Goal: Task Accomplishment & Management: Complete application form

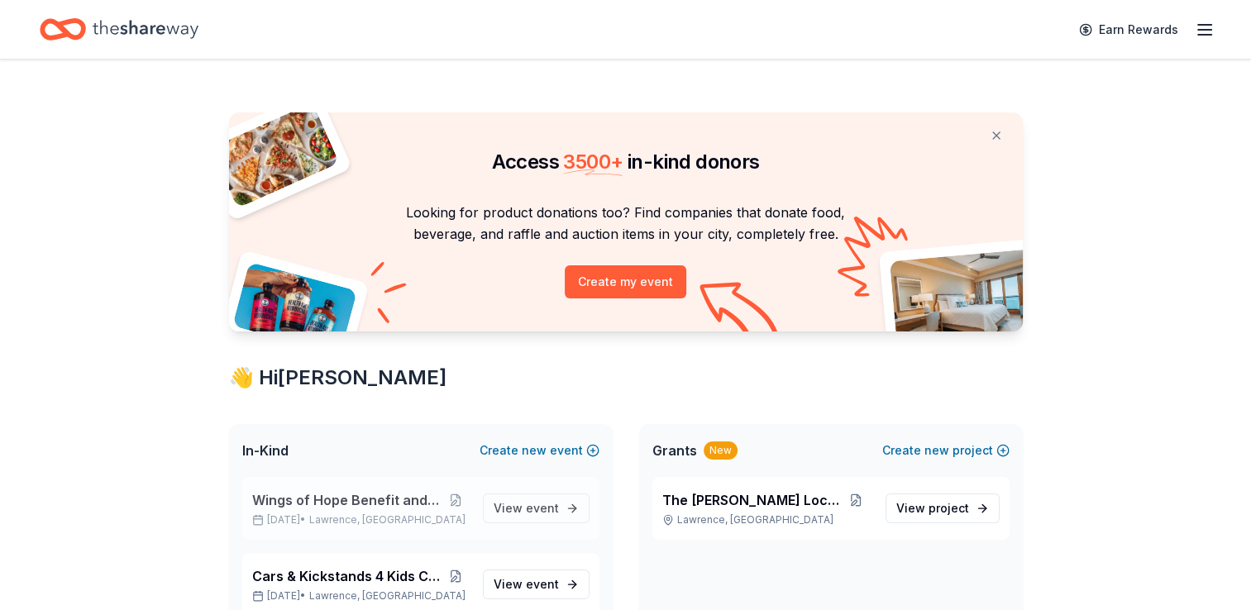
click at [404, 498] on span "Wings of Hope Benefit and Auction" at bounding box center [347, 500] width 190 height 20
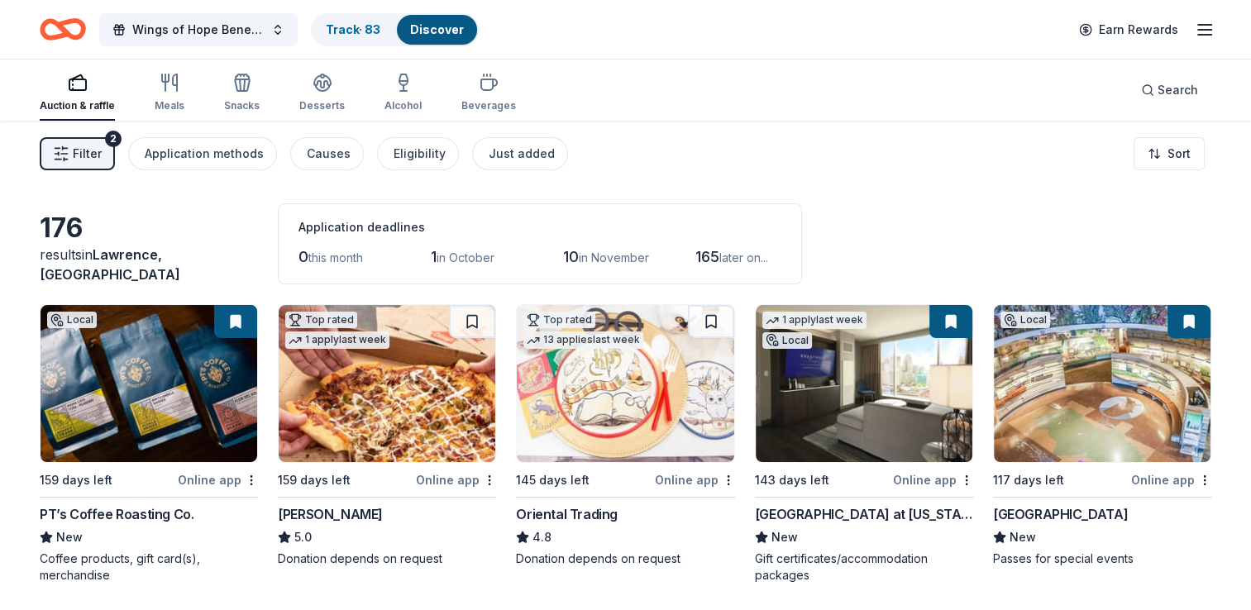
click at [89, 144] on span "Filter" at bounding box center [87, 154] width 29 height 20
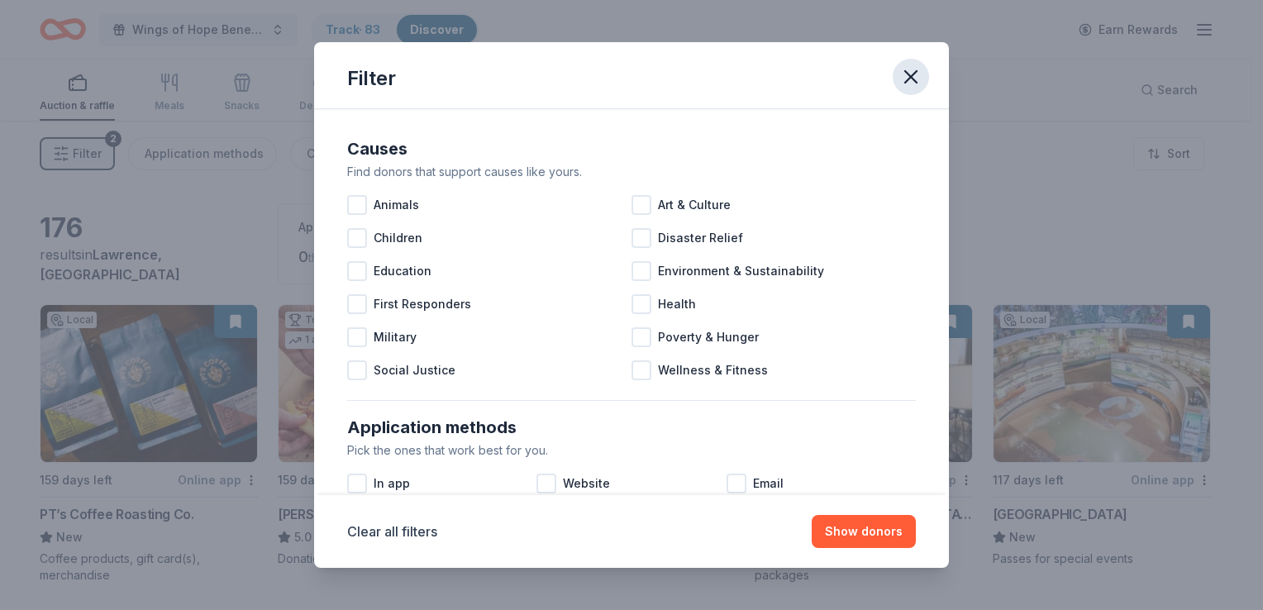
click at [914, 78] on icon "button" at bounding box center [911, 76] width 23 height 23
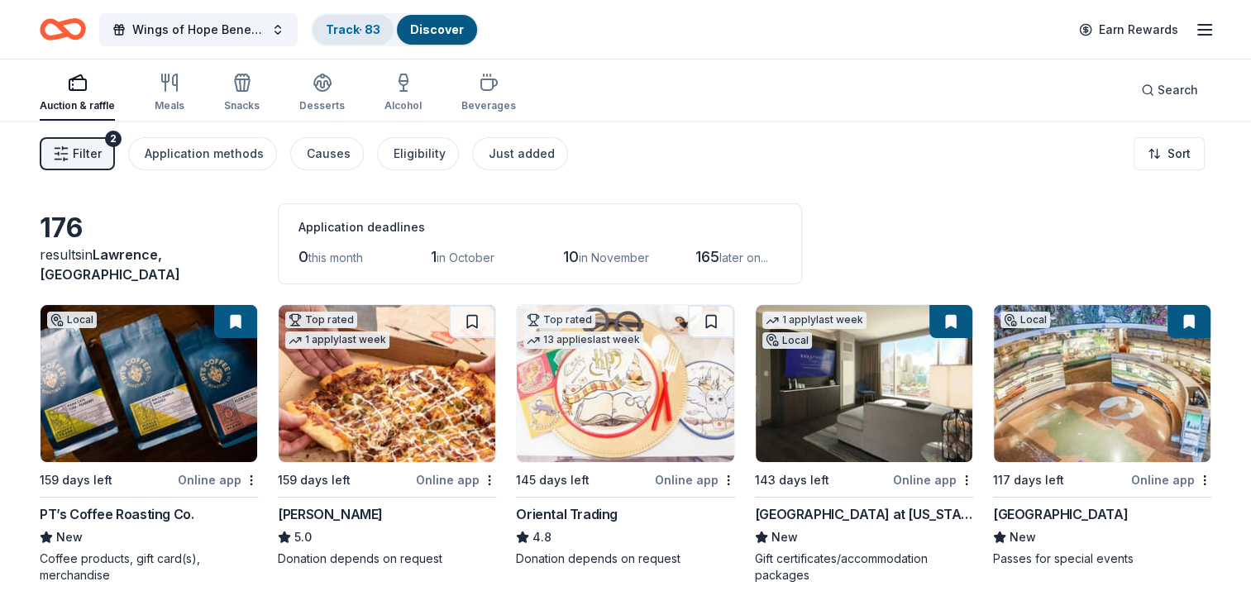
click at [359, 22] on link "Track · 83" at bounding box center [353, 29] width 55 height 14
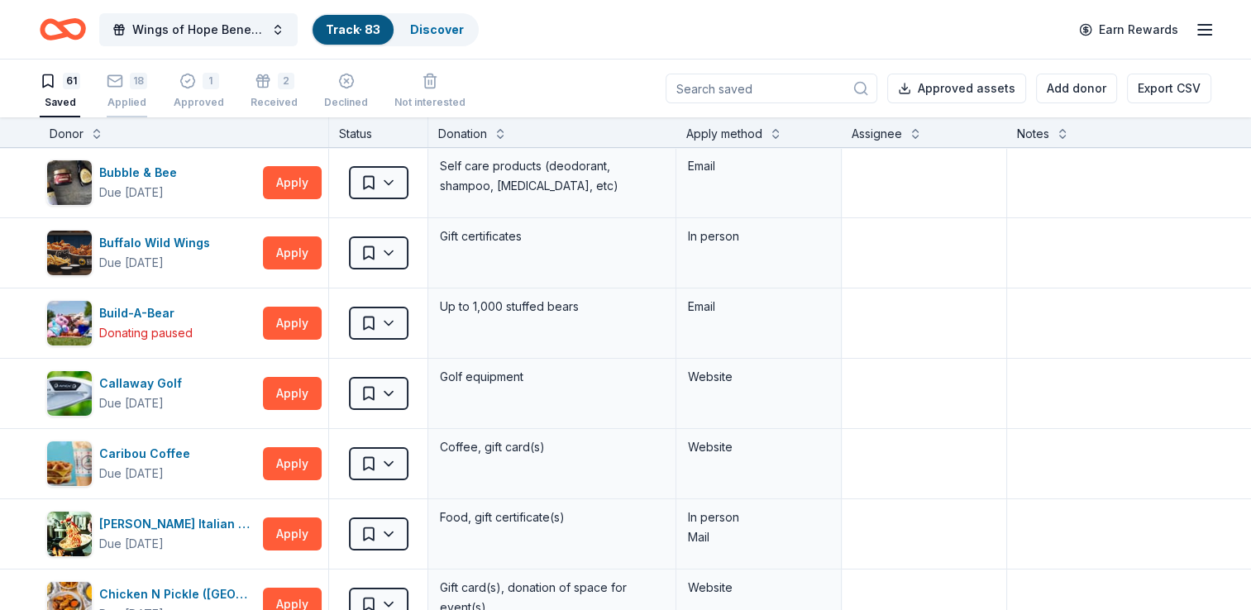
click at [141, 94] on div "18 Applied" at bounding box center [127, 91] width 41 height 36
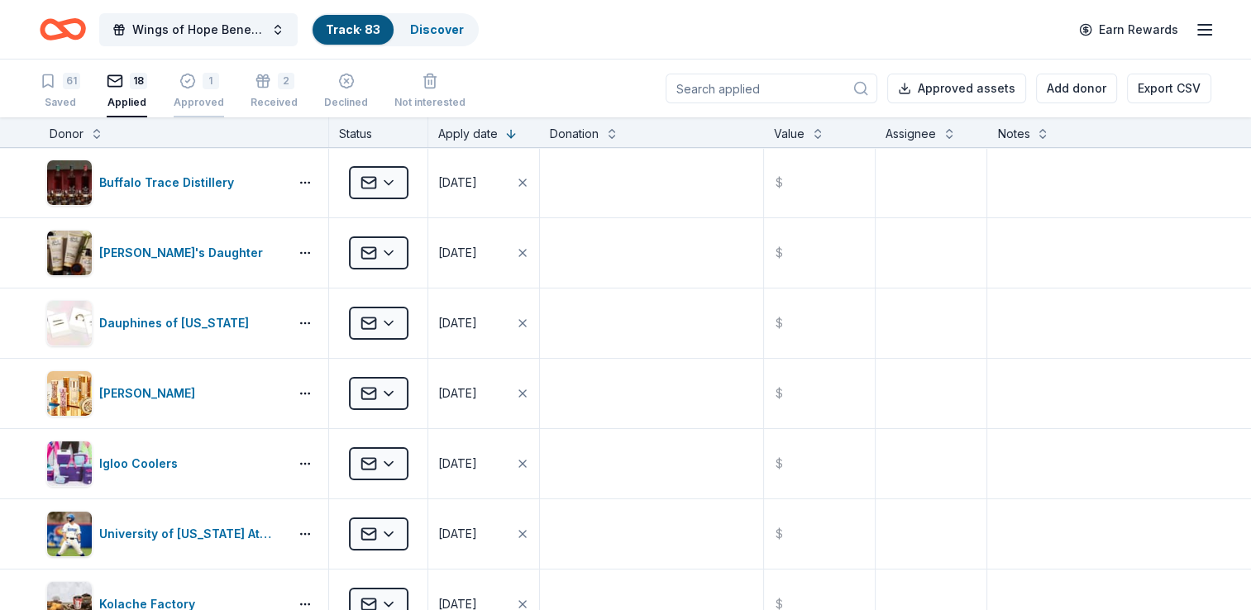
click at [198, 80] on div "1" at bounding box center [199, 81] width 50 height 17
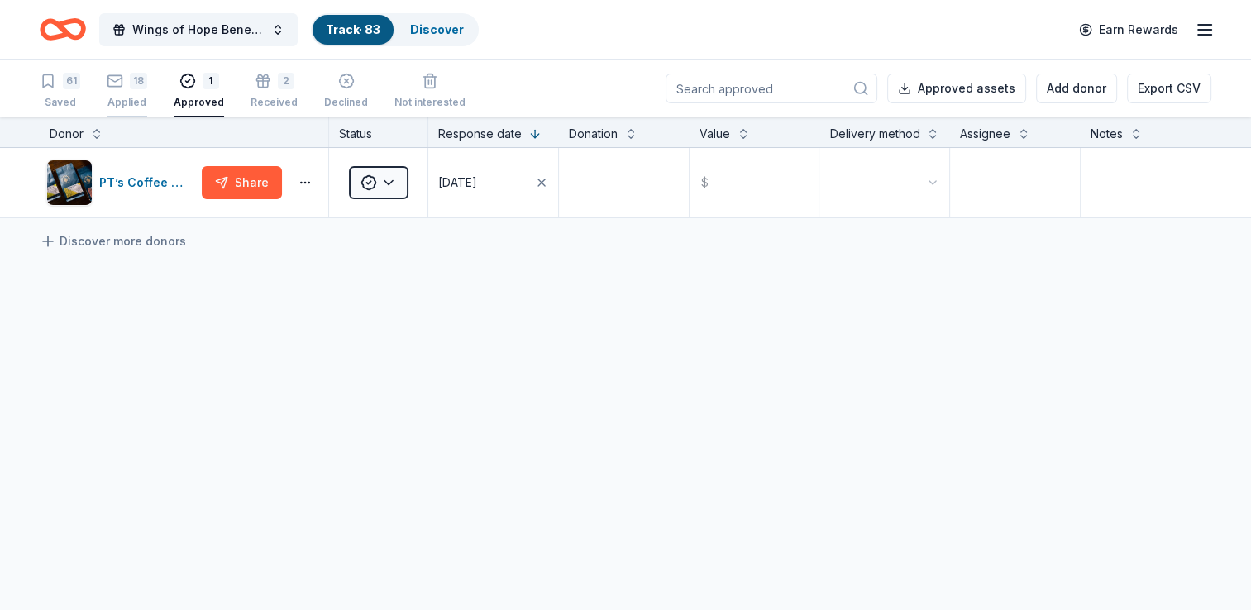
click at [126, 77] on div "18" at bounding box center [127, 81] width 41 height 17
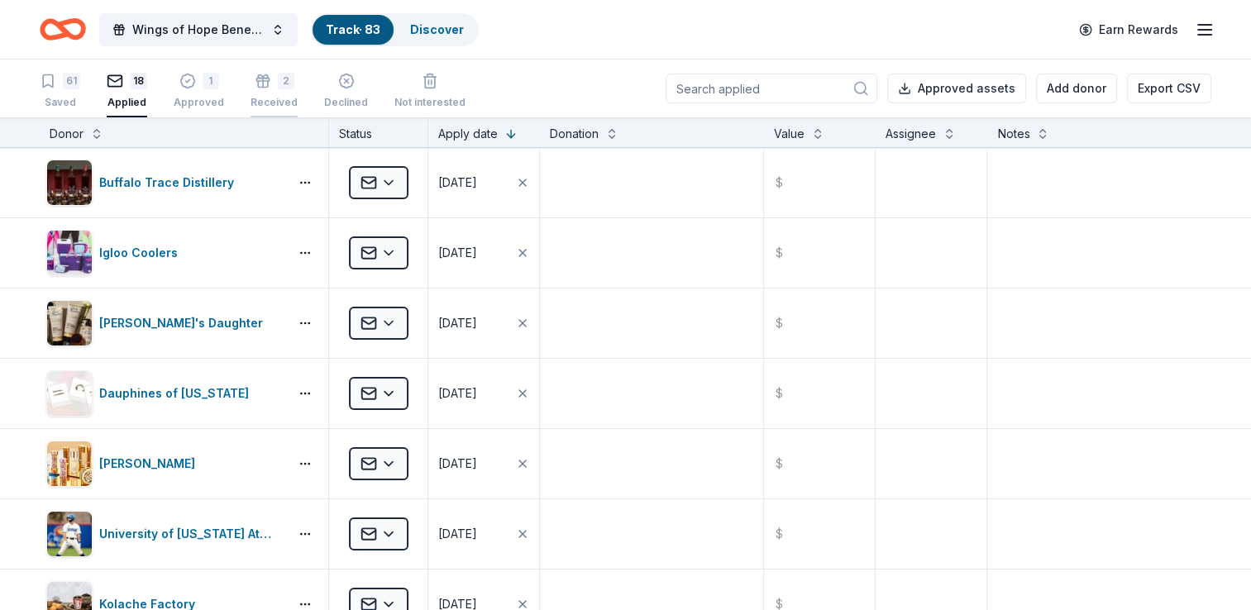
click at [278, 80] on div "2" at bounding box center [286, 81] width 17 height 17
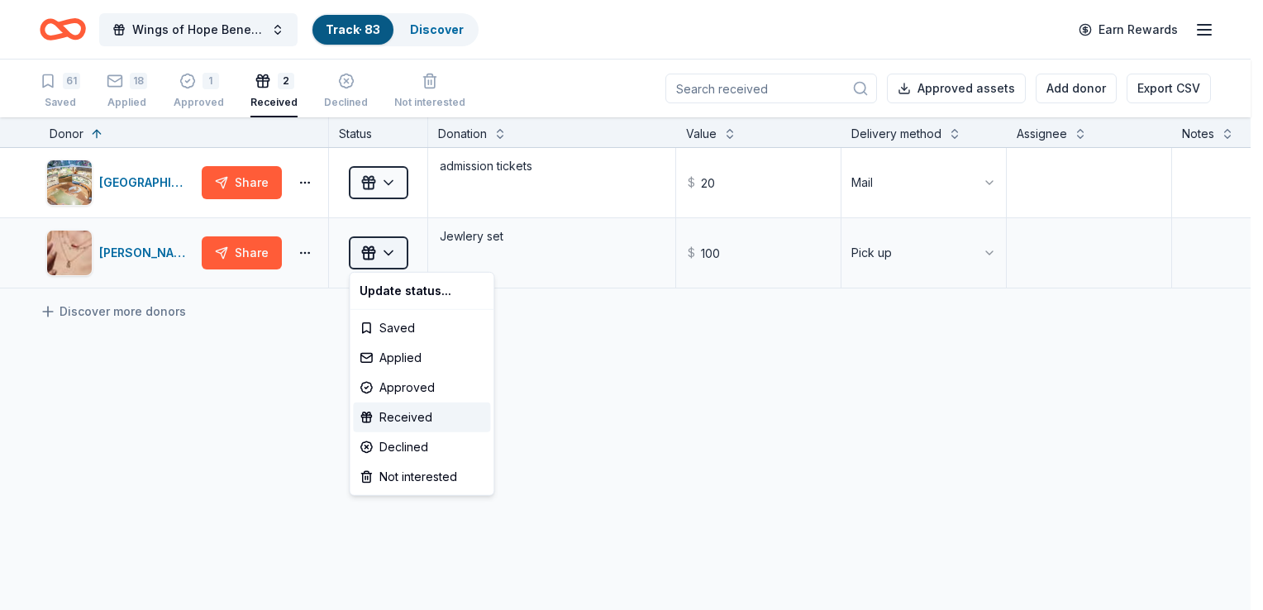
click at [384, 253] on html "Wings of Hope Benefit and Auction Track · 83 Discover Earn Rewards 61 Saved 18 …" at bounding box center [631, 305] width 1263 height 610
click at [403, 382] on div "Approved" at bounding box center [421, 388] width 137 height 30
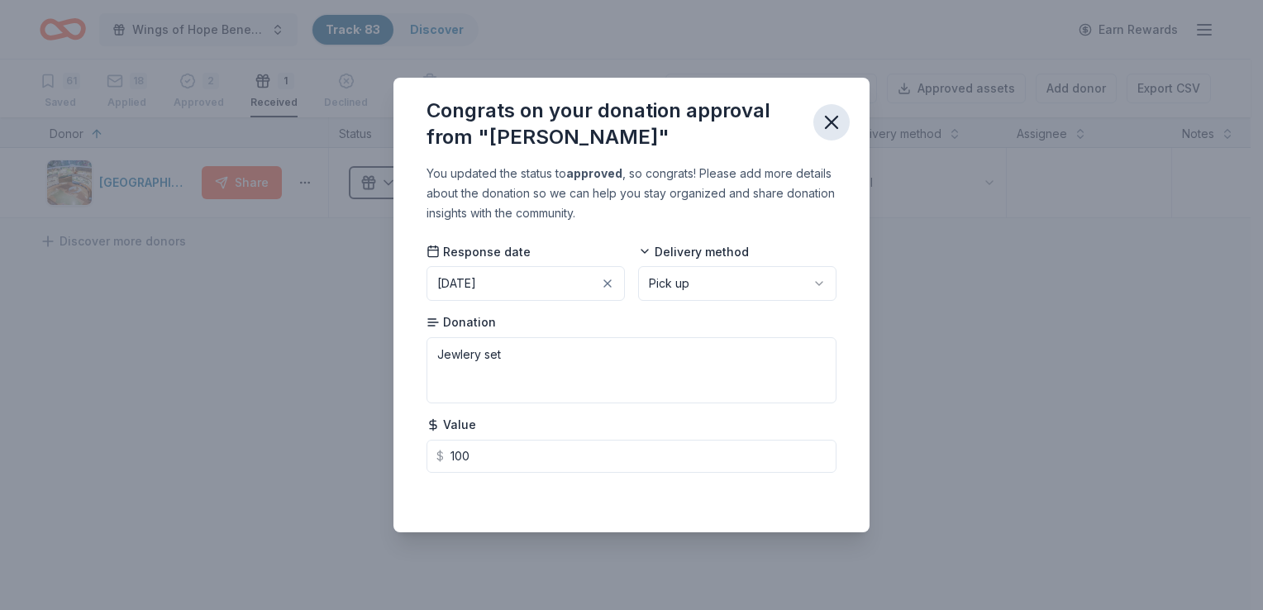
click at [834, 121] on icon "button" at bounding box center [832, 123] width 12 height 12
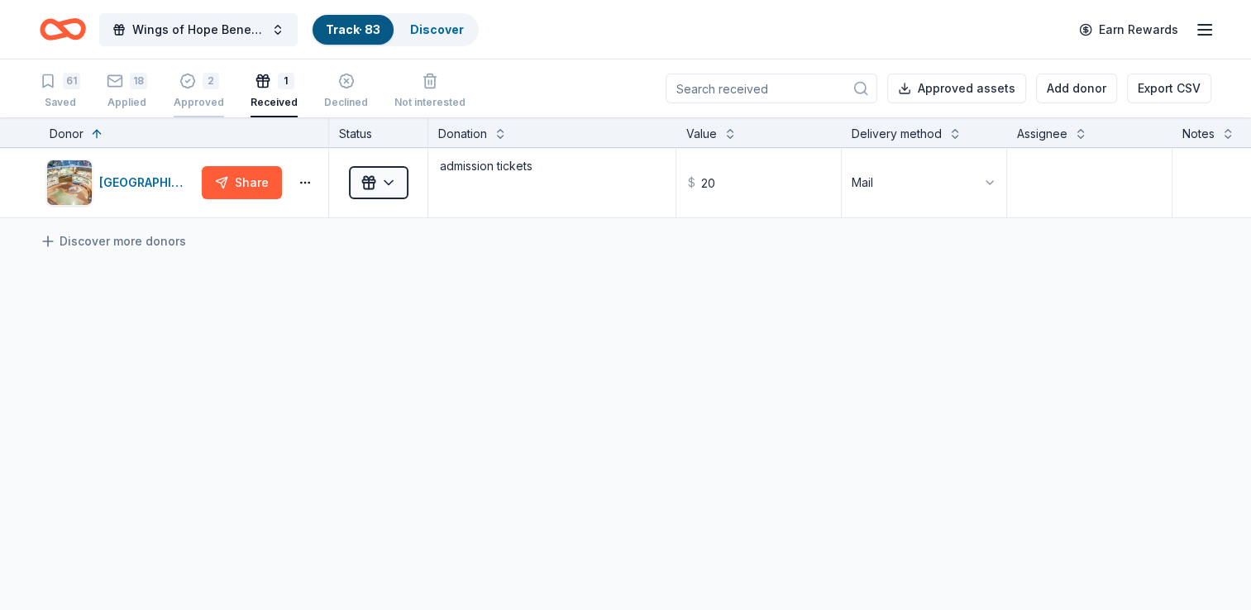
click at [208, 89] on div "2 Approved" at bounding box center [199, 82] width 50 height 36
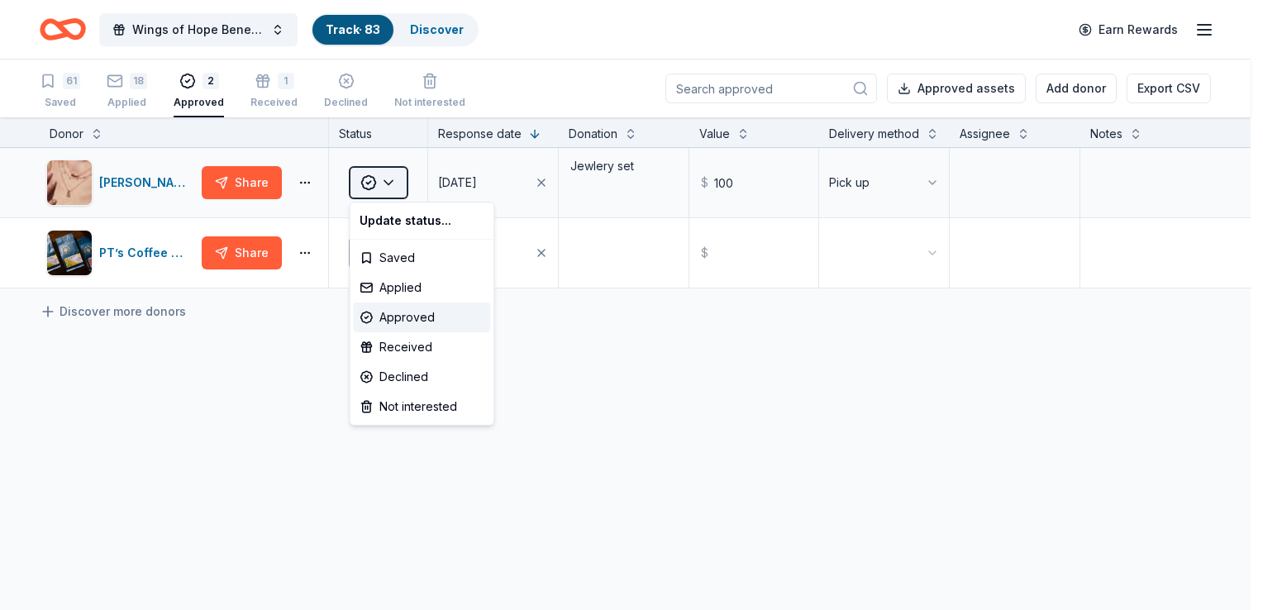
click at [389, 187] on html "Wings of Hope Benefit and Auction Track · 83 Discover Earn Rewards 61 Saved 18 …" at bounding box center [631, 305] width 1263 height 610
click at [410, 346] on div "Received" at bounding box center [421, 347] width 137 height 30
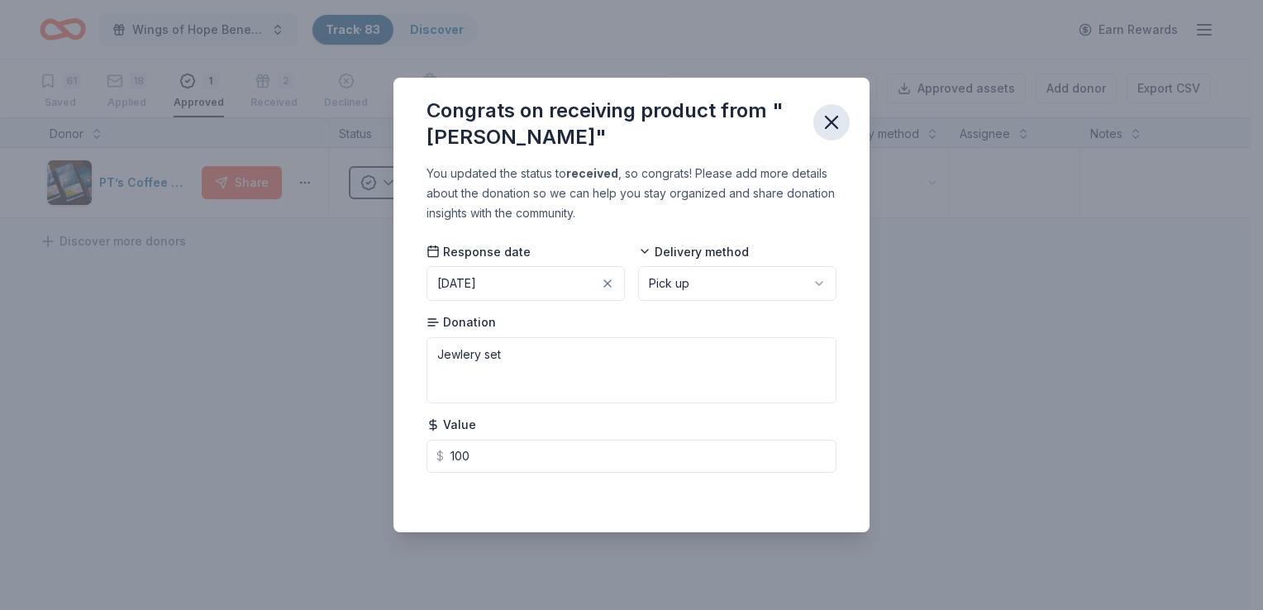
click at [831, 124] on icon "button" at bounding box center [832, 123] width 12 height 12
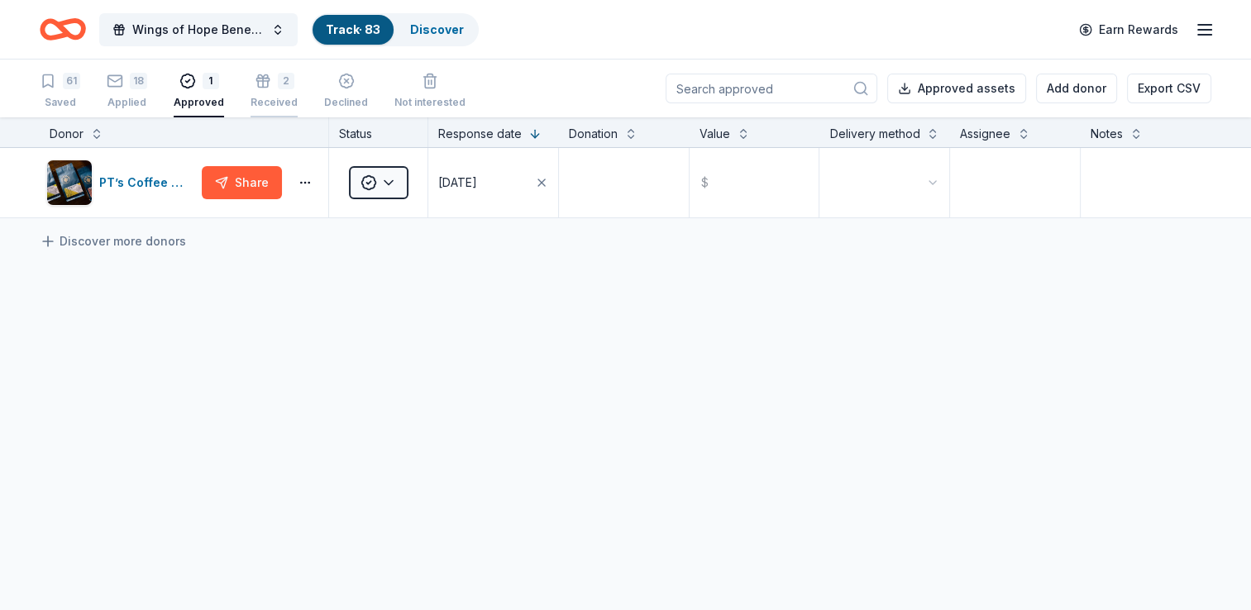
click at [274, 83] on div "2 Received" at bounding box center [274, 82] width 47 height 36
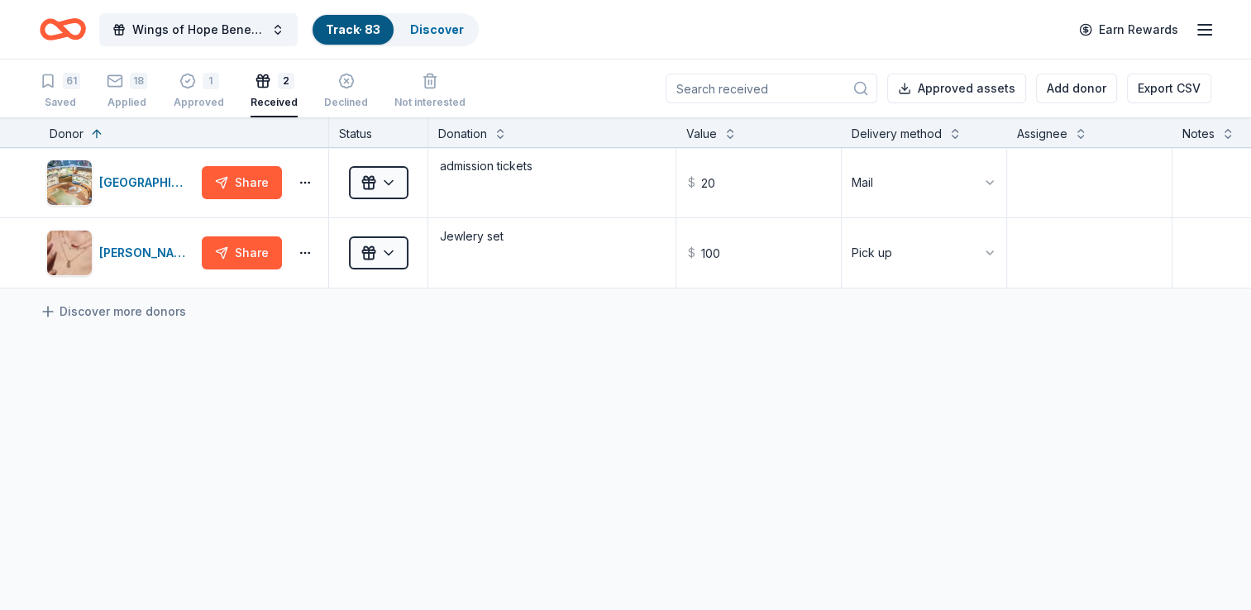
click at [556, 26] on div "Wings of Hope Benefit and Auction Track · 83 Discover Earn Rewards" at bounding box center [626, 29] width 1172 height 39
click at [916, 35] on div "Wings of Hope Benefit and Auction Track · 83 Discover Earn Rewards" at bounding box center [626, 29] width 1172 height 39
click at [452, 33] on link "Discover" at bounding box center [437, 29] width 54 height 14
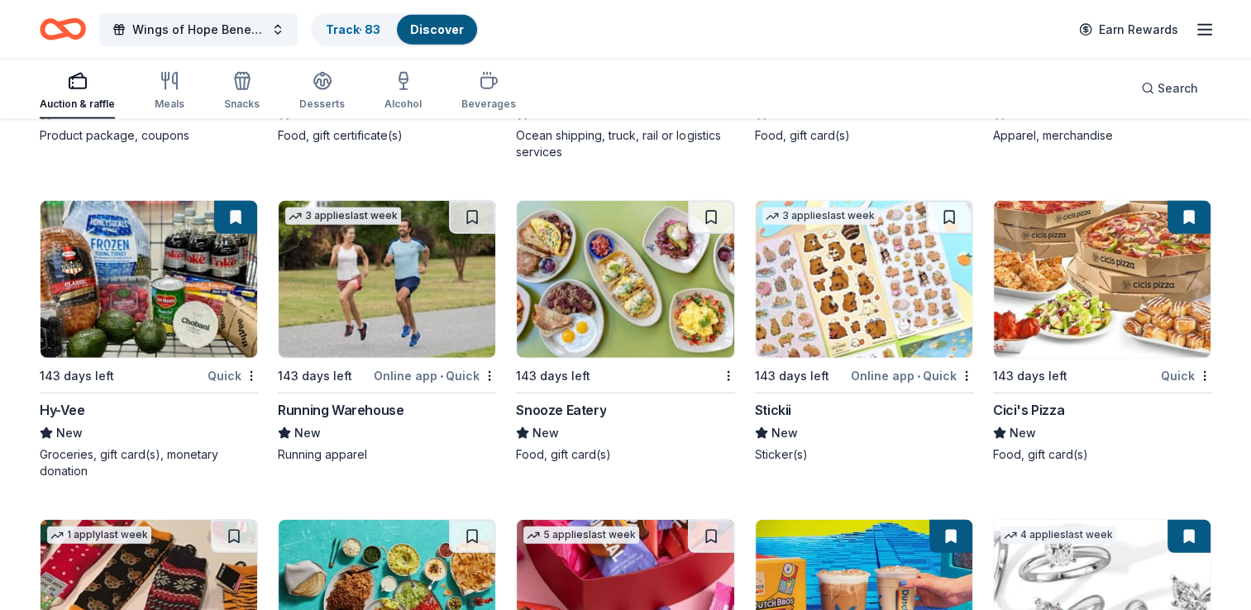
scroll to position [4222, 0]
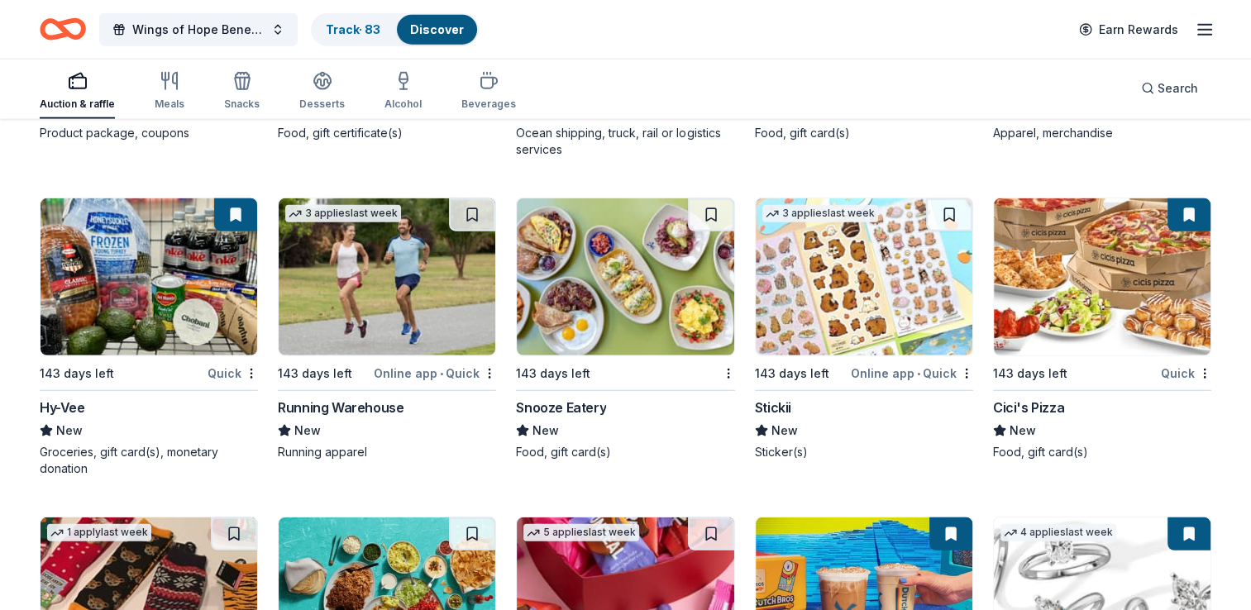
click at [189, 283] on img at bounding box center [149, 276] width 217 height 157
click at [332, 22] on link "Track · 83" at bounding box center [353, 29] width 55 height 14
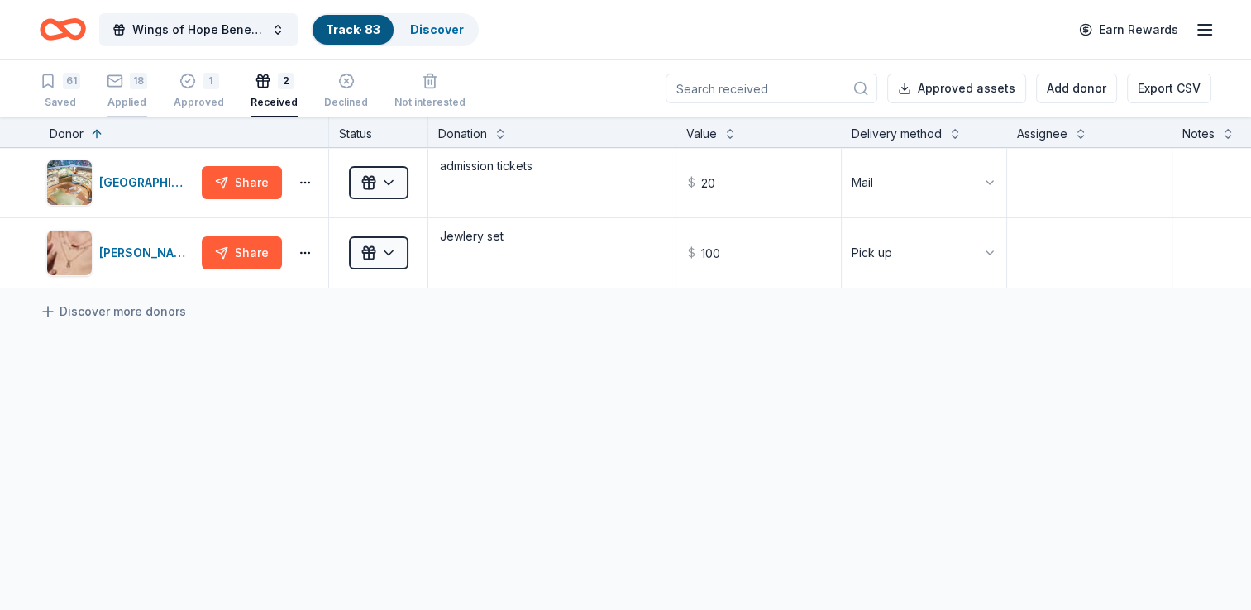
click at [135, 91] on div "18 Applied" at bounding box center [127, 91] width 41 height 36
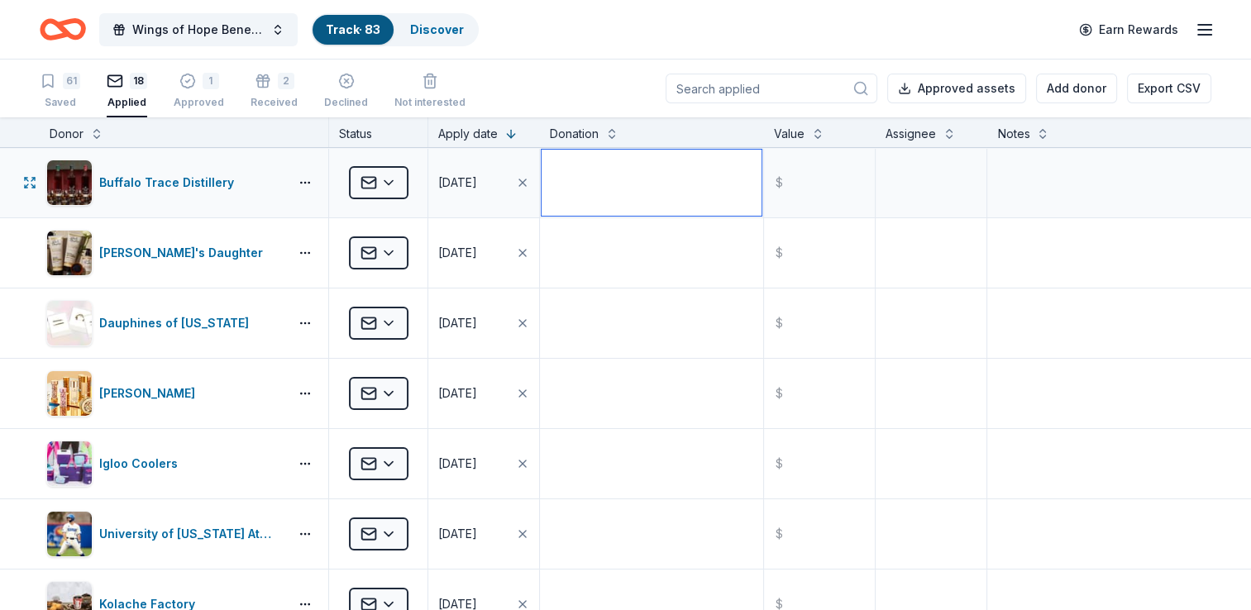
click at [641, 198] on textarea at bounding box center [652, 183] width 220 height 66
click at [1054, 193] on textarea at bounding box center [1099, 183] width 221 height 66
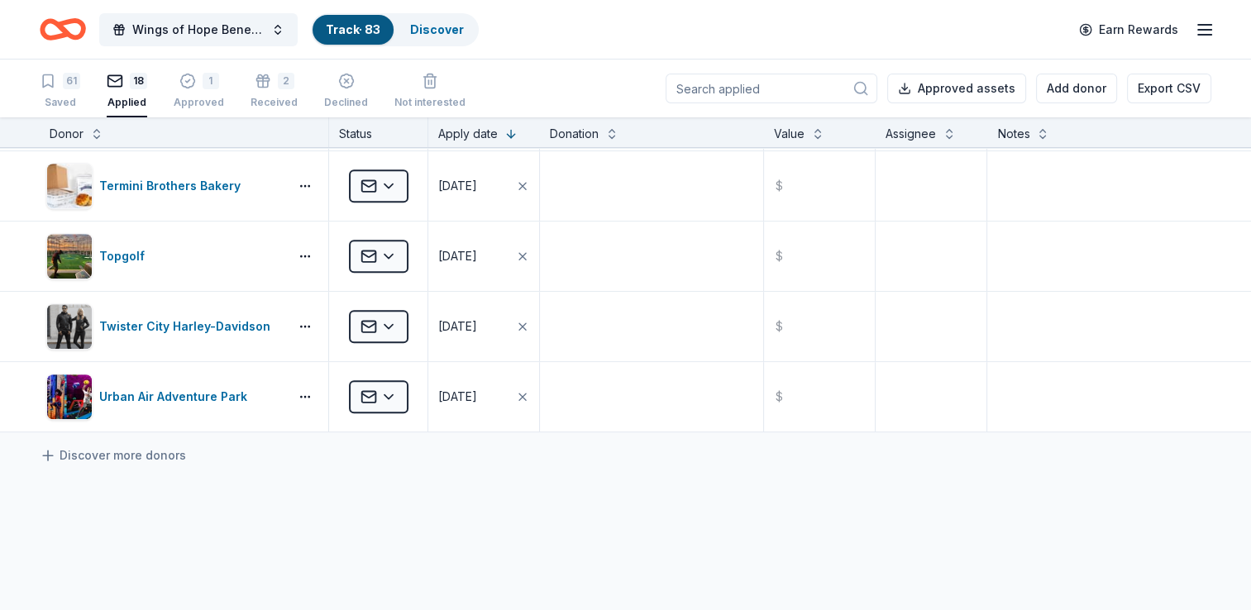
scroll to position [992, 0]
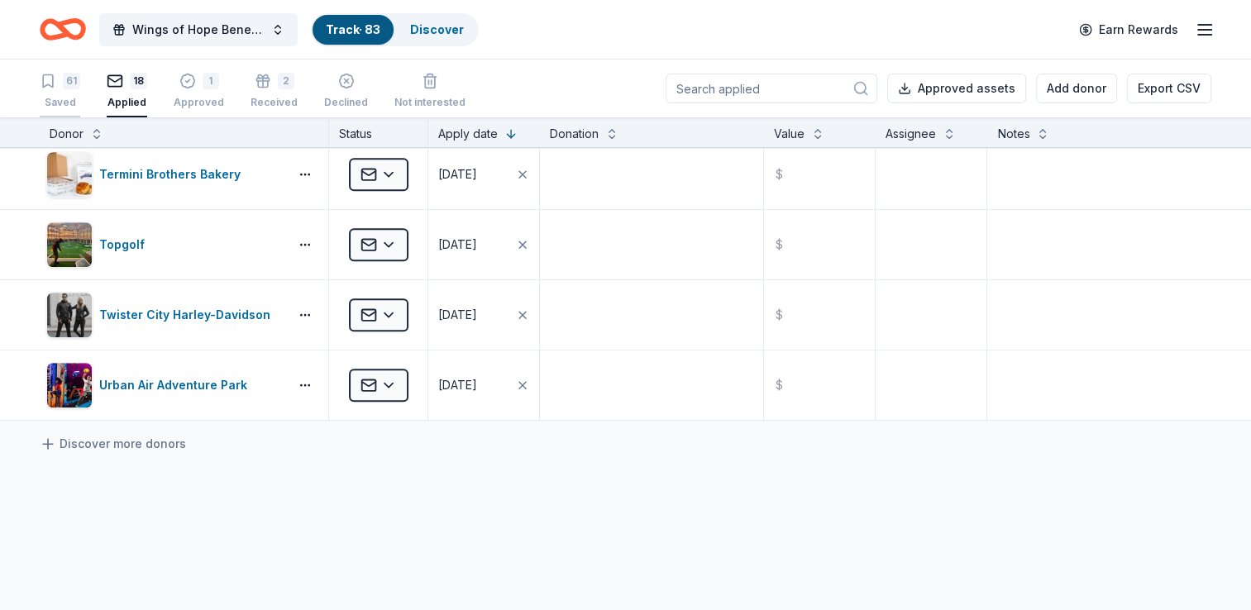
click at [72, 93] on div "61 Saved" at bounding box center [60, 91] width 41 height 36
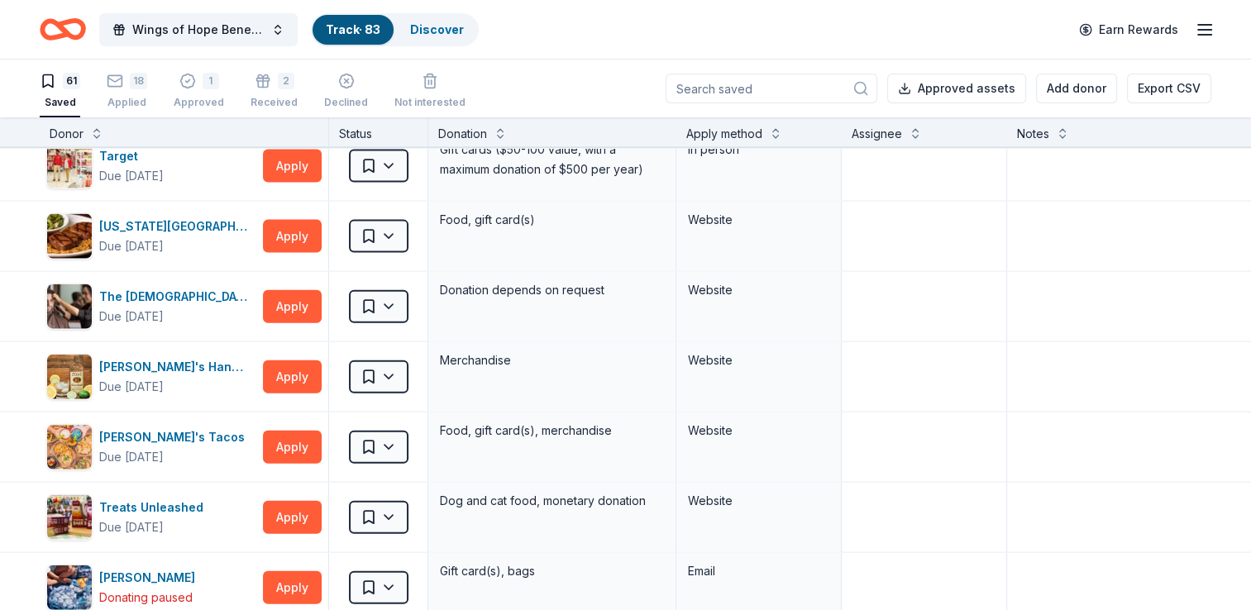
scroll to position [3735, 0]
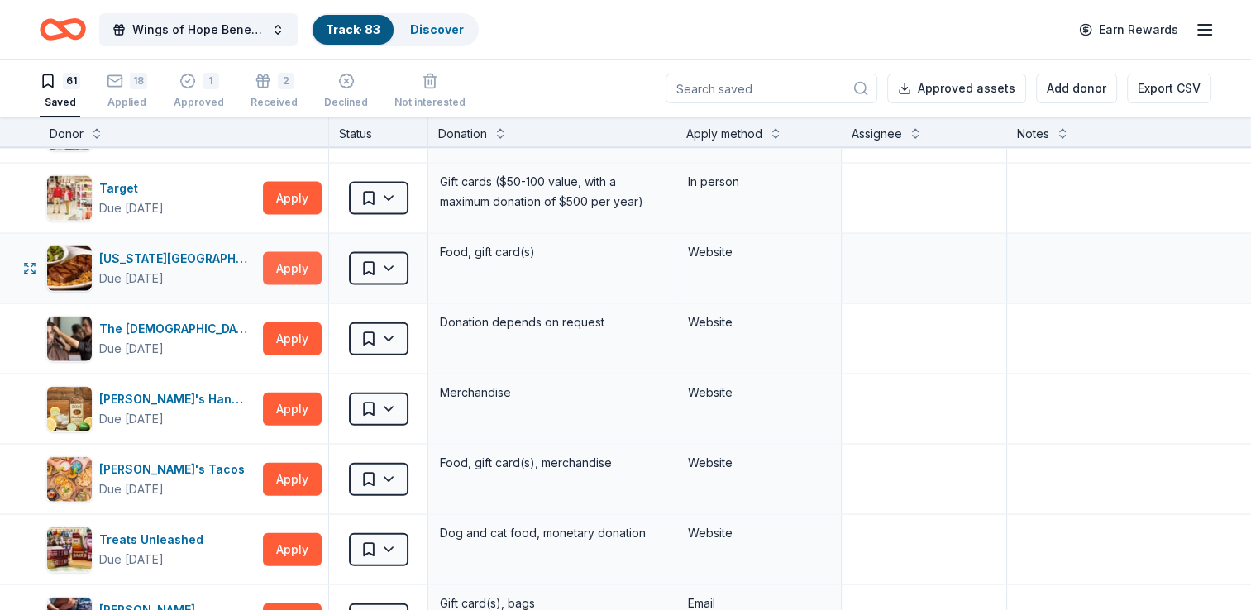
click at [309, 256] on button "Apply" at bounding box center [292, 268] width 59 height 33
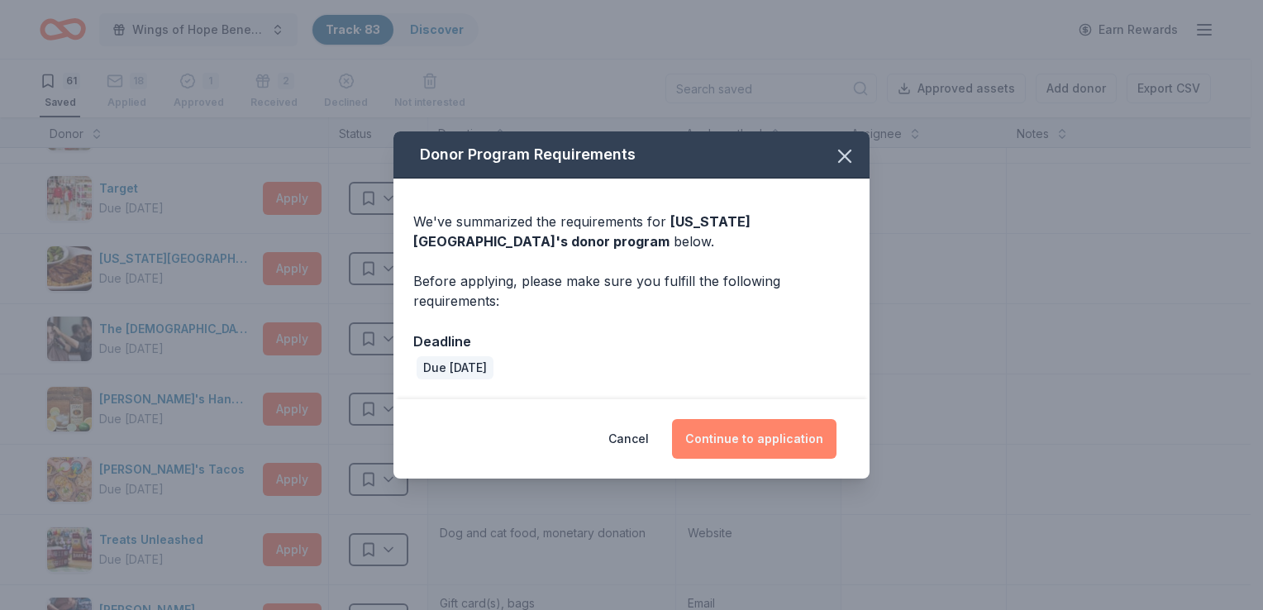
click at [740, 438] on button "Continue to application" at bounding box center [754, 439] width 165 height 40
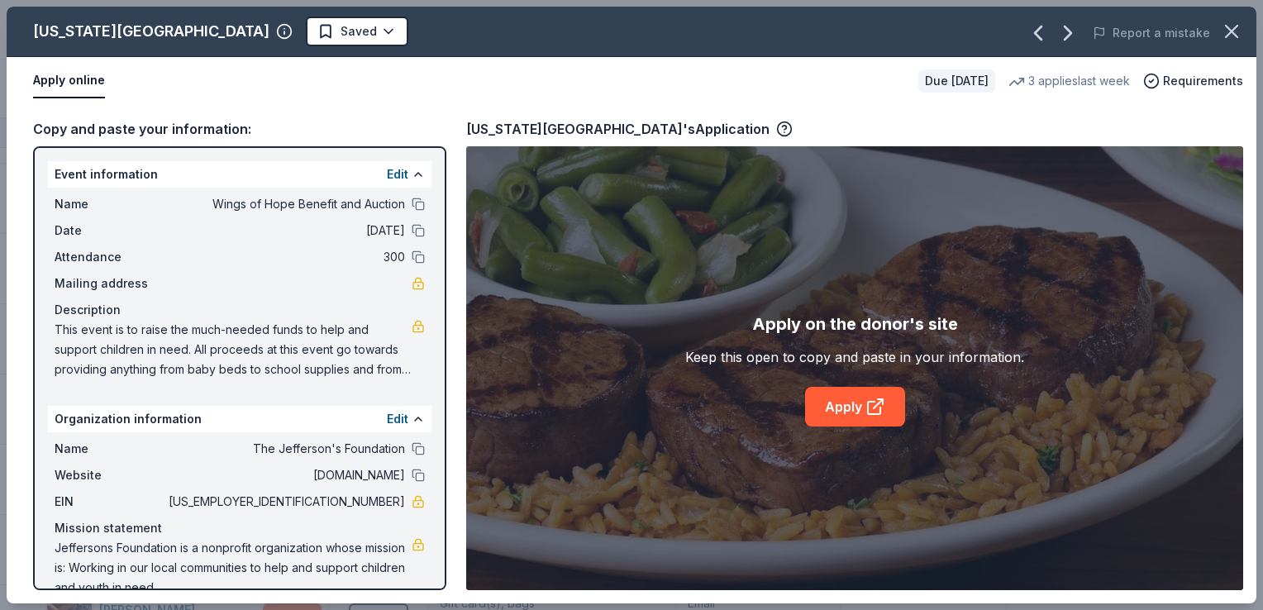
click at [96, 74] on button "Apply online" at bounding box center [69, 81] width 72 height 35
click at [90, 75] on button "Apply online" at bounding box center [69, 81] width 72 height 35
click at [64, 80] on button "Apply online" at bounding box center [69, 81] width 72 height 35
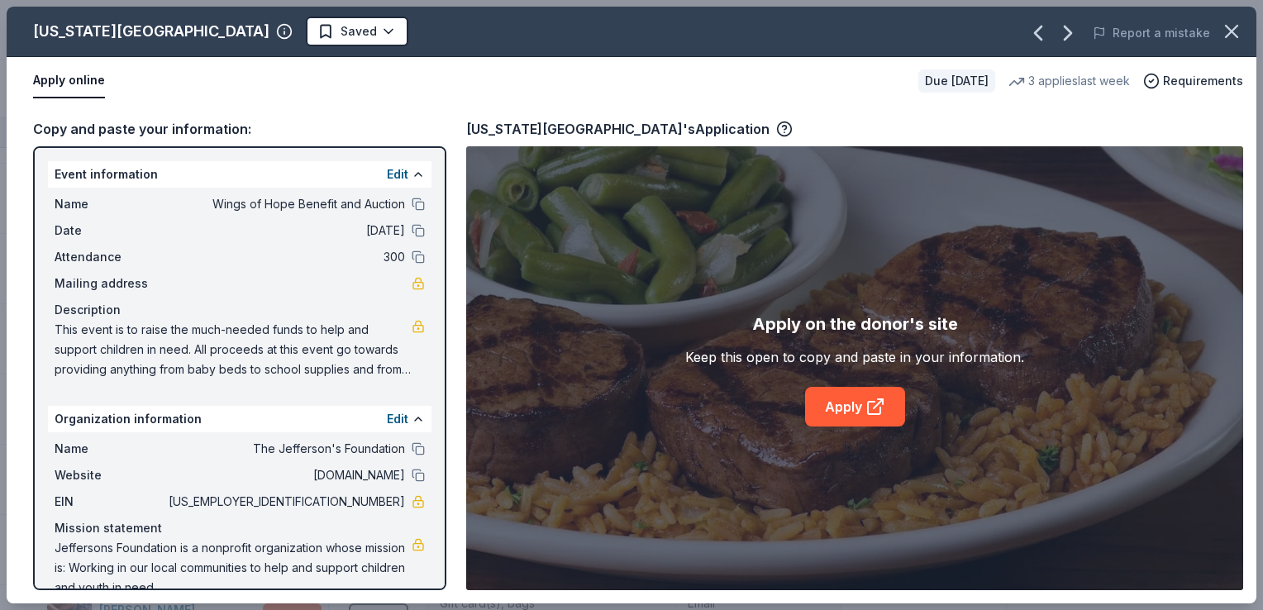
click at [64, 80] on button "Apply online" at bounding box center [69, 81] width 72 height 35
click at [842, 406] on link "Apply" at bounding box center [855, 407] width 100 height 40
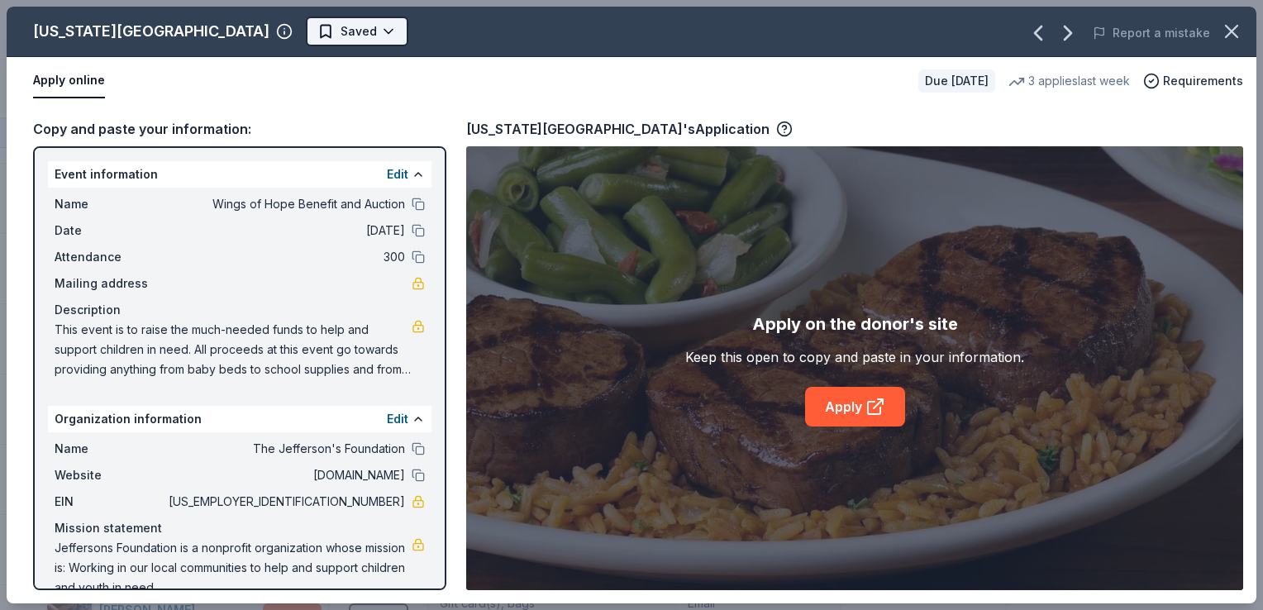
click at [274, 24] on html "Wings of Hope Benefit and Auction Track · 83 Discover Earn Rewards 61 Saved 18 …" at bounding box center [631, 305] width 1263 height 610
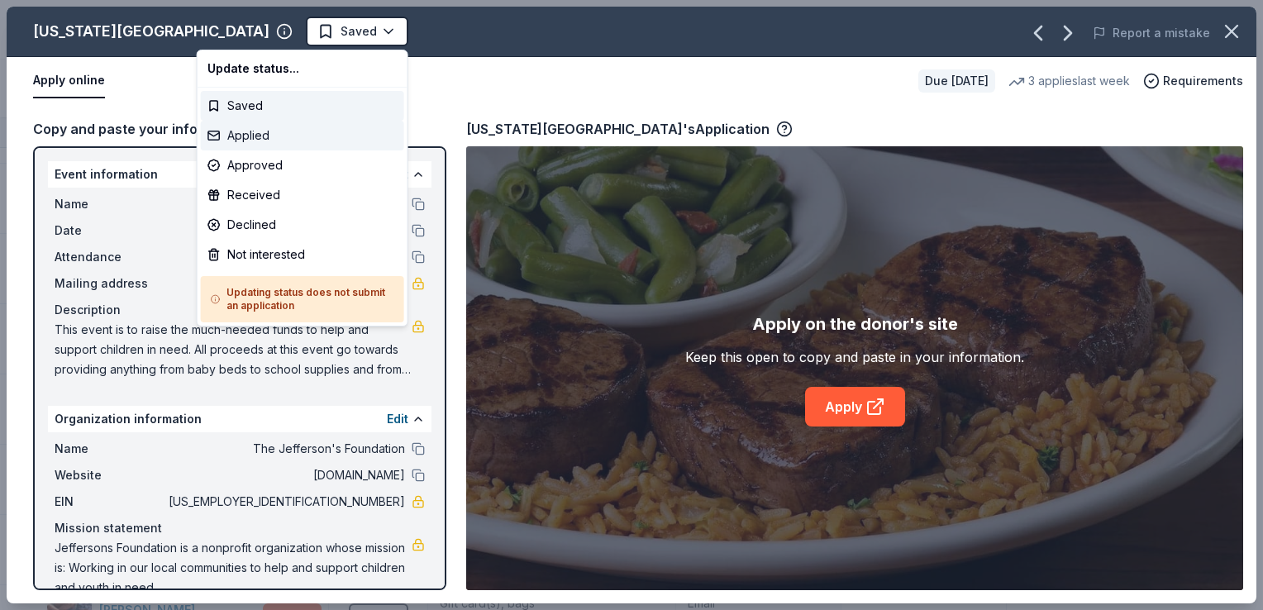
click at [260, 131] on div "Applied" at bounding box center [302, 136] width 203 height 30
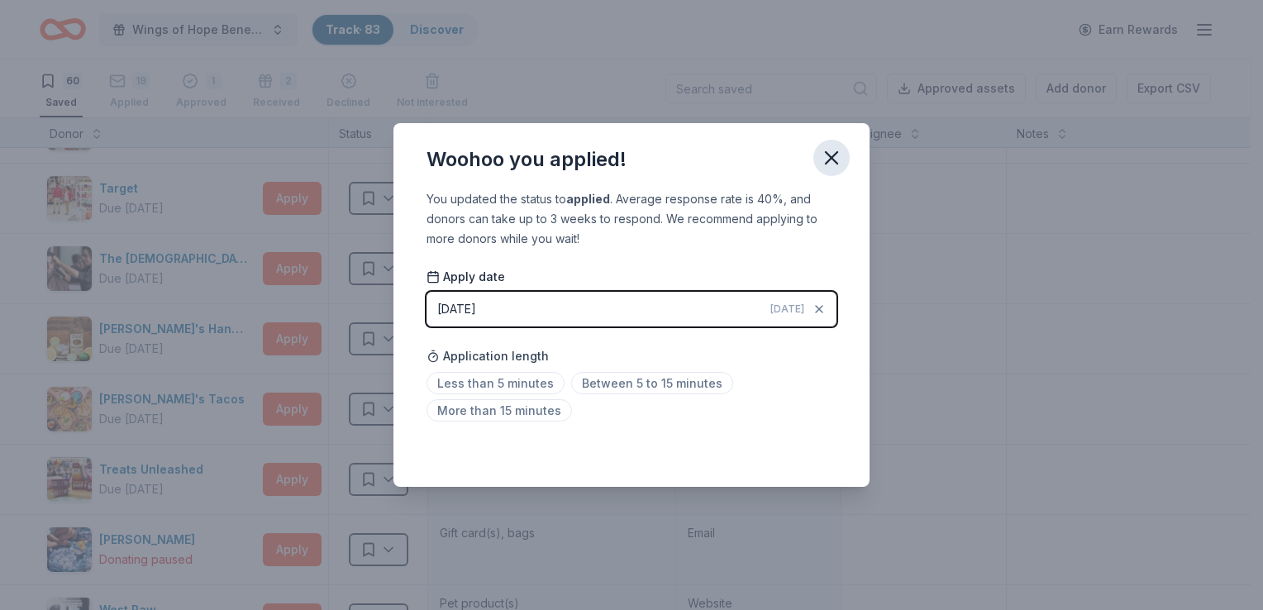
click at [832, 159] on icon "button" at bounding box center [832, 158] width 12 height 12
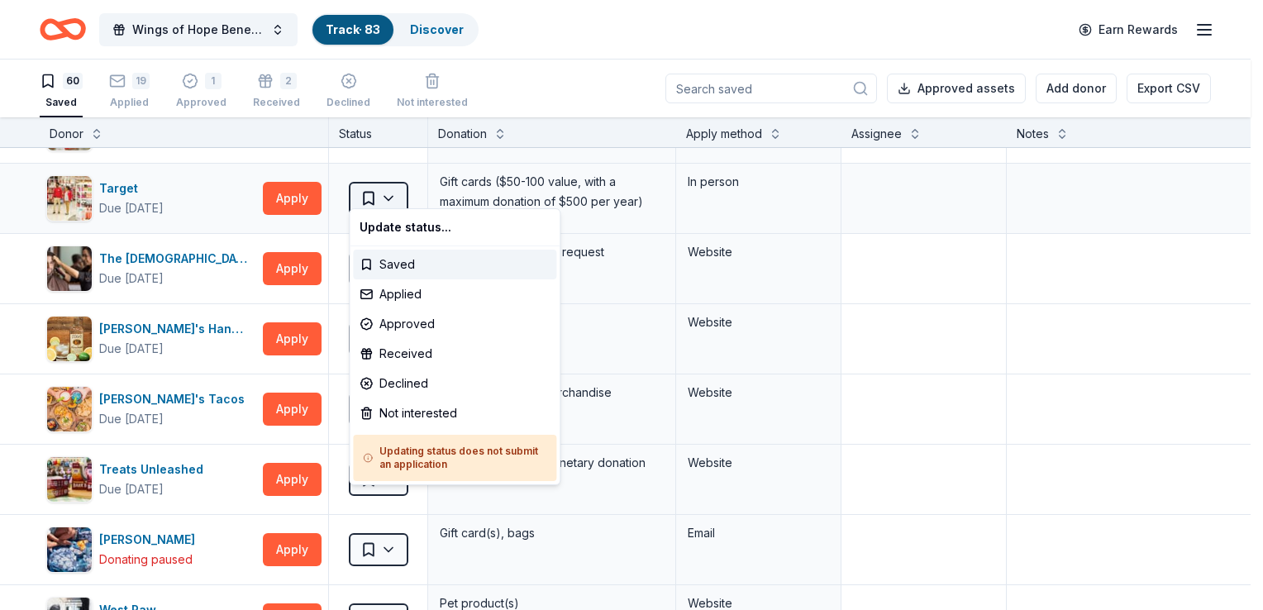
click at [389, 184] on html "Wings of Hope Benefit and Auction Track · 83 Discover Earn Rewards 60 Saved 19 …" at bounding box center [631, 305] width 1263 height 610
click at [429, 409] on div "Not interested" at bounding box center [454, 414] width 203 height 30
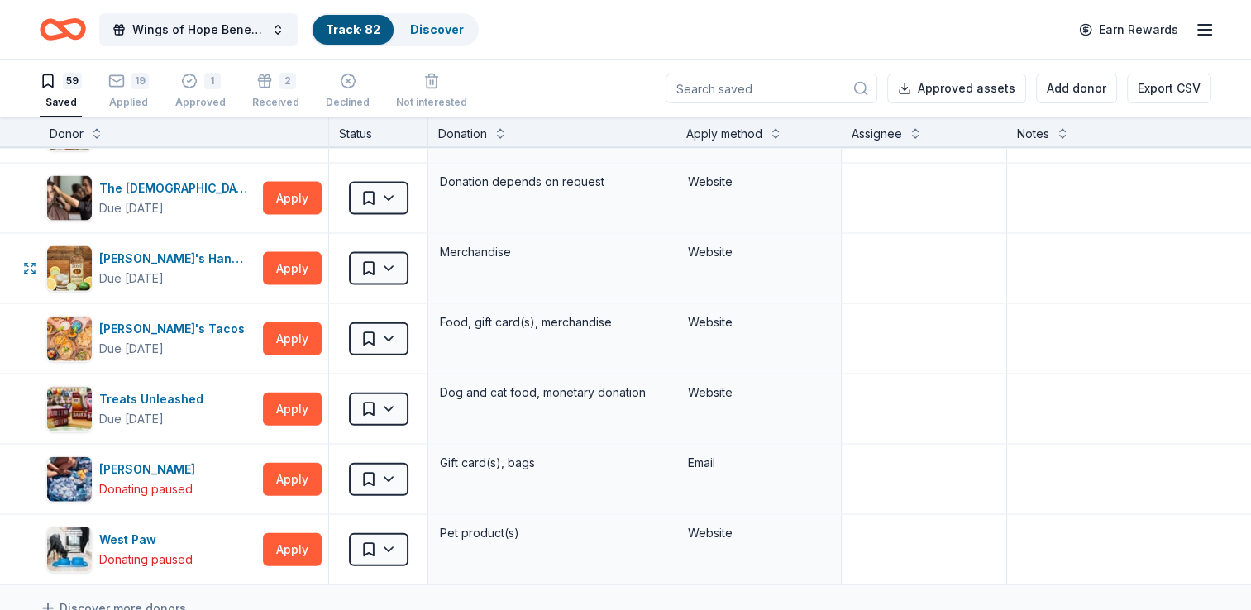
click at [389, 251] on html "Wings of Hope Benefit and Auction Track · 82 Discover Earn Rewards 59 Saved 19 …" at bounding box center [625, 305] width 1251 height 610
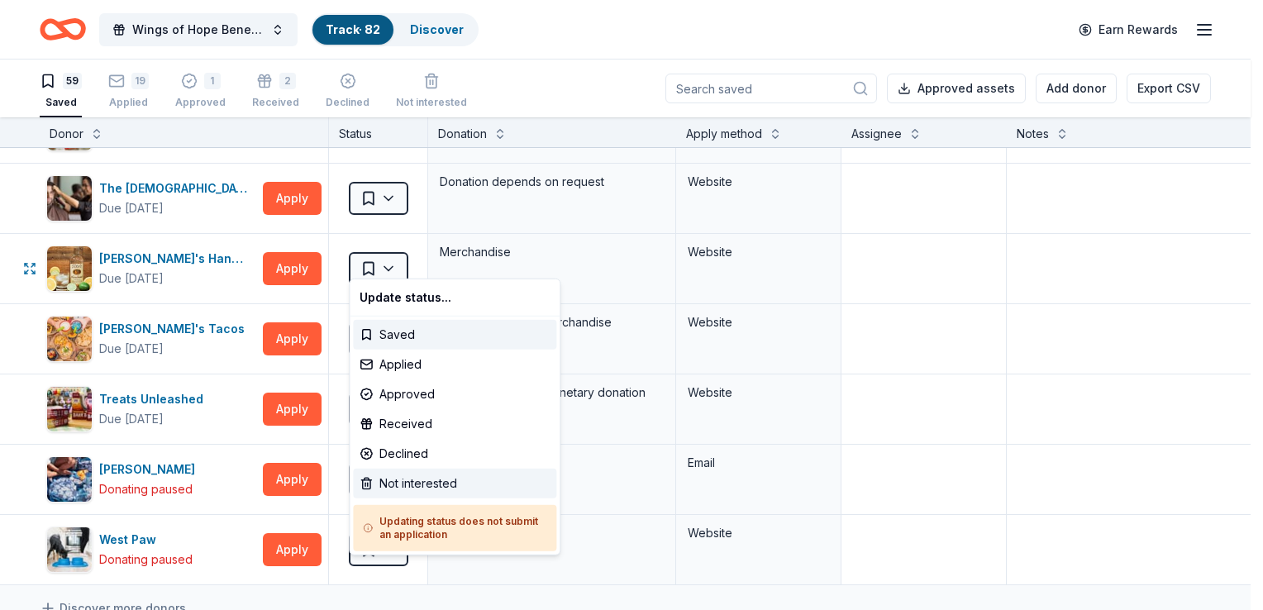
click at [392, 480] on div "Not interested" at bounding box center [454, 484] width 203 height 30
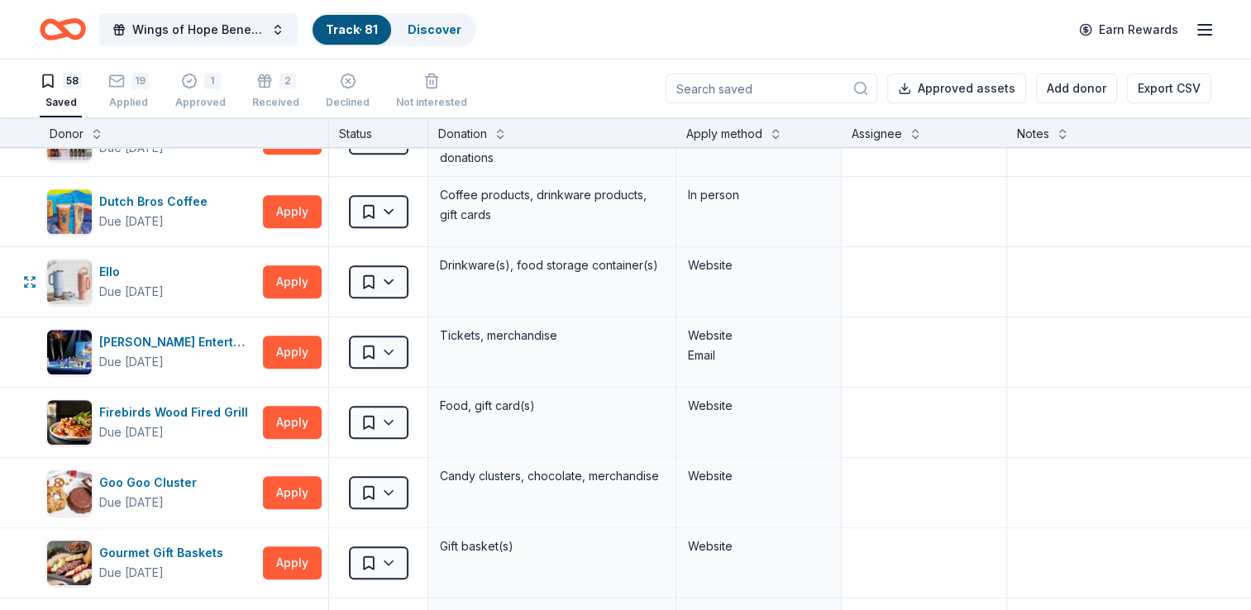
scroll to position [1255, 0]
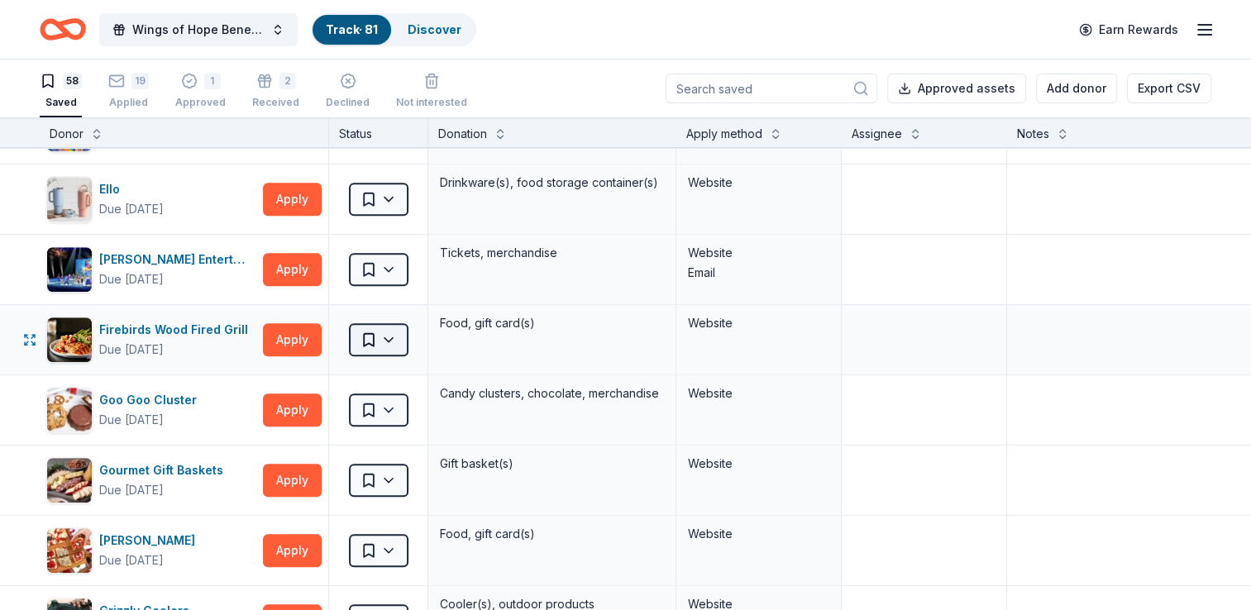
click at [390, 328] on html "Wings of Hope Benefit and Auction Track · 81 Discover Earn Rewards 58 Saved 19 …" at bounding box center [625, 305] width 1251 height 610
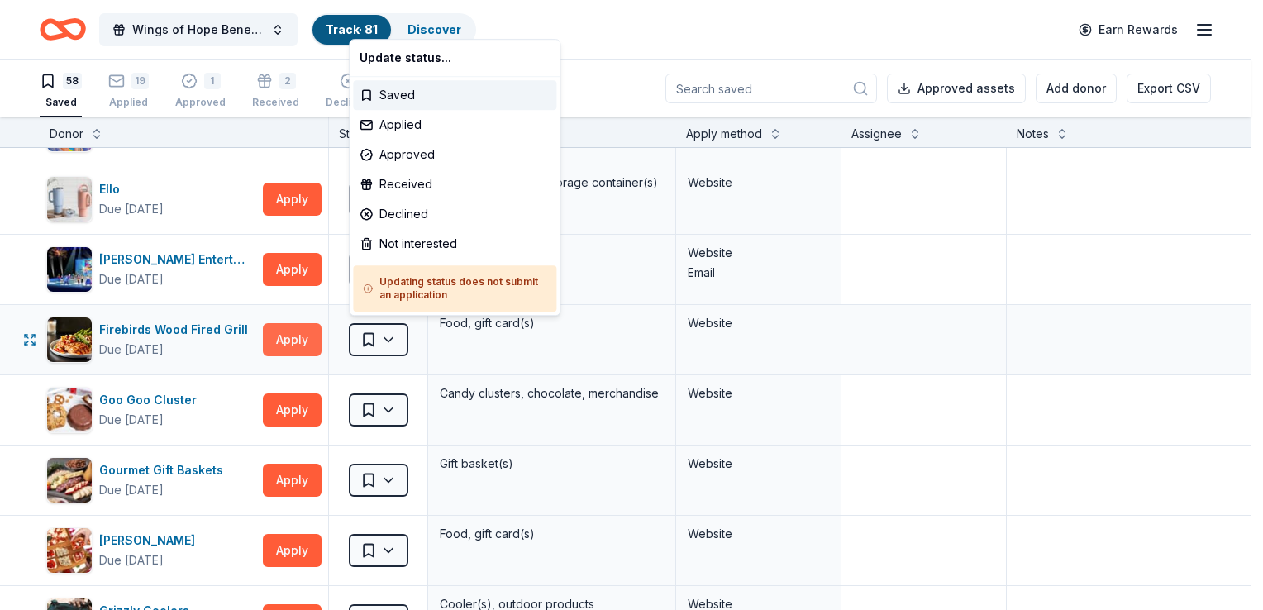
click at [310, 334] on html "Wings of Hope Benefit and Auction Track · 81 Discover Earn Rewards 58 Saved 19 …" at bounding box center [631, 305] width 1263 height 610
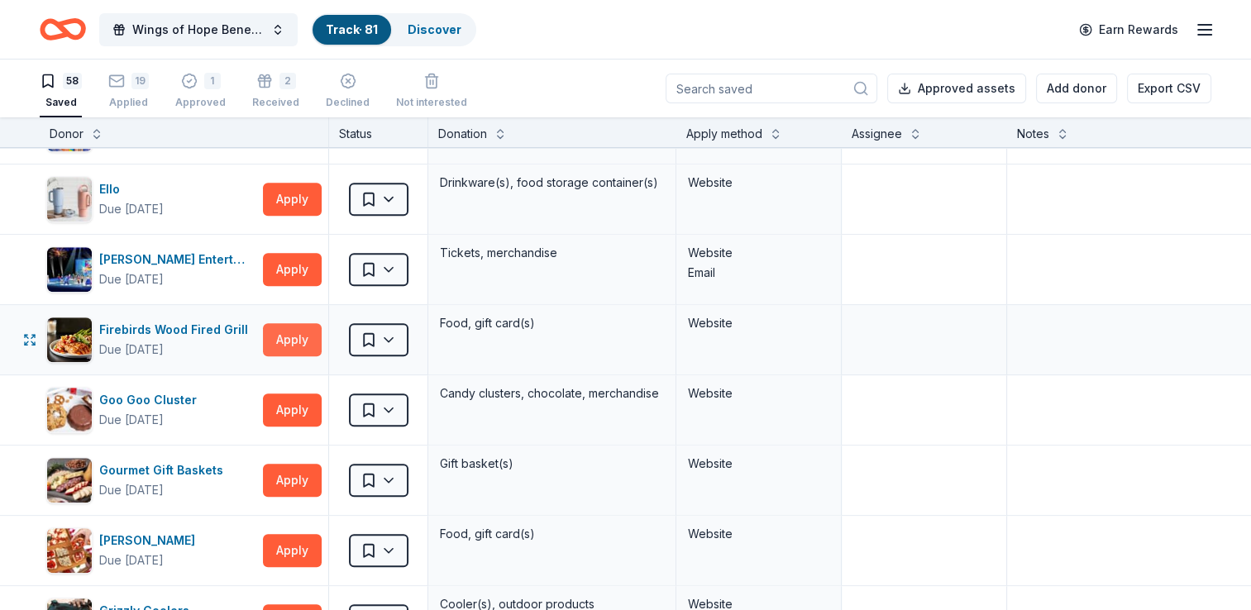
click at [289, 329] on button "Apply" at bounding box center [292, 339] width 59 height 33
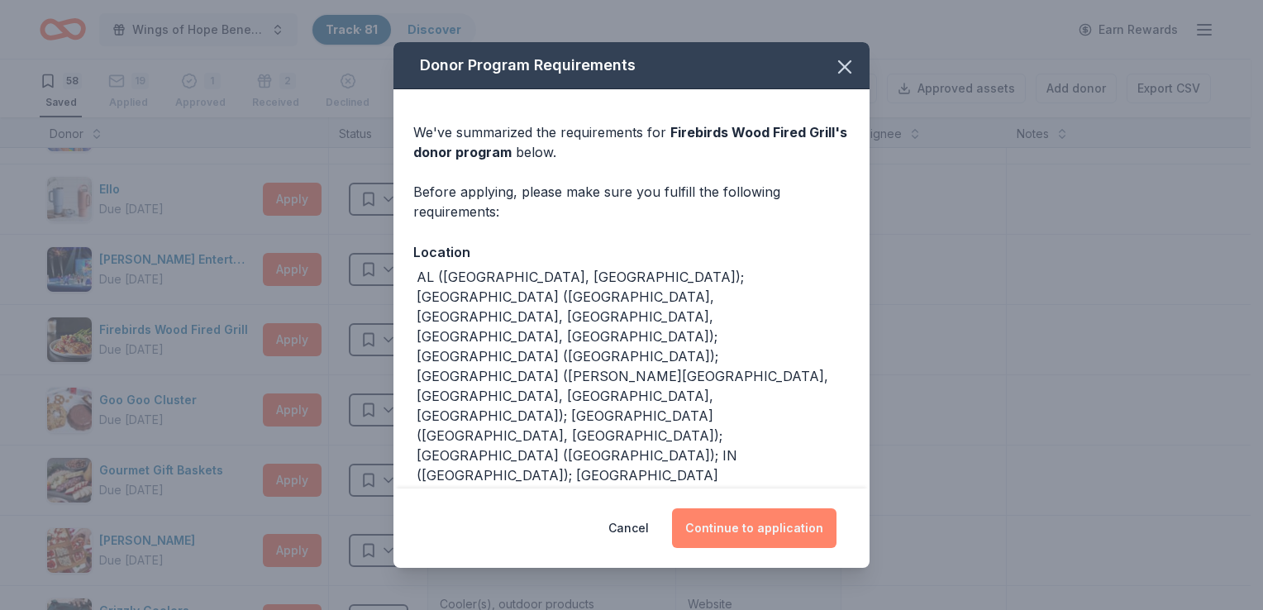
click at [765, 524] on button "Continue to application" at bounding box center [754, 528] width 165 height 40
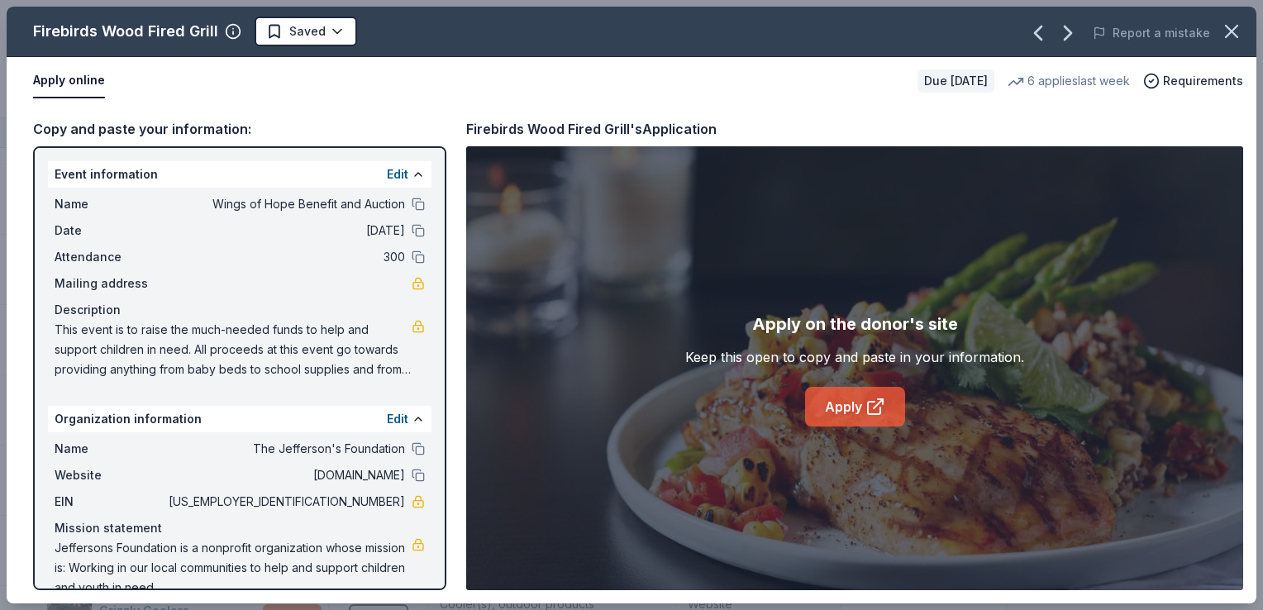
click at [842, 396] on link "Apply" at bounding box center [855, 407] width 100 height 40
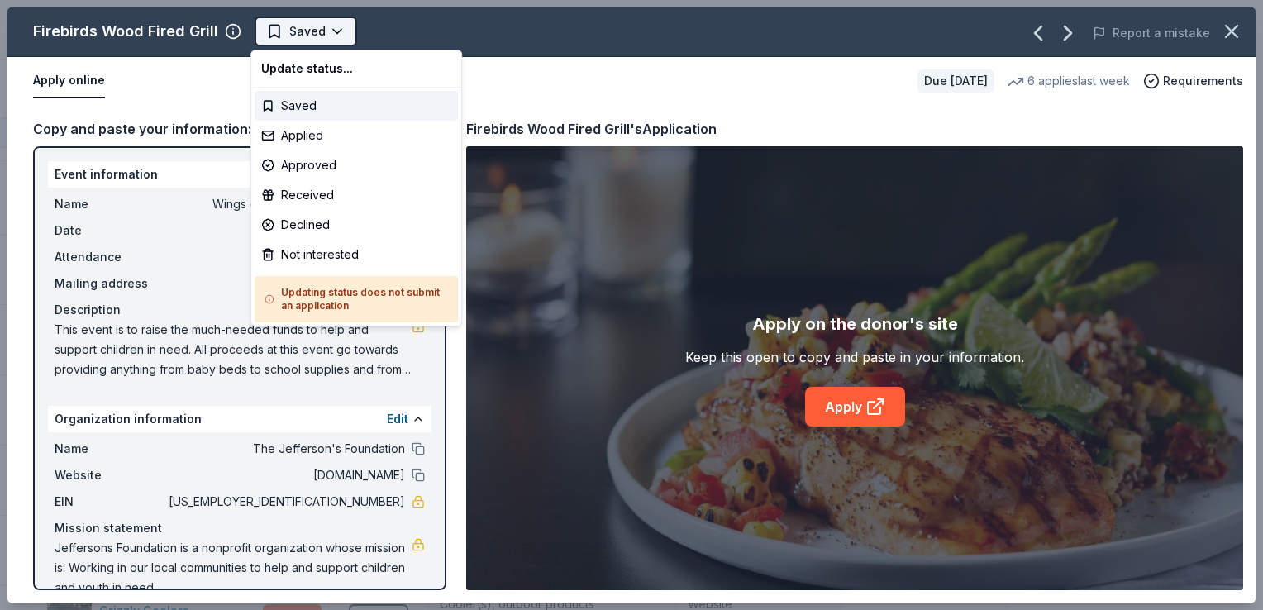
click at [327, 26] on html "Wings of Hope Benefit and Auction Track · 81 Discover Earn Rewards 58 Saved 19 …" at bounding box center [631, 305] width 1263 height 610
click at [311, 140] on div "Applied" at bounding box center [356, 136] width 203 height 30
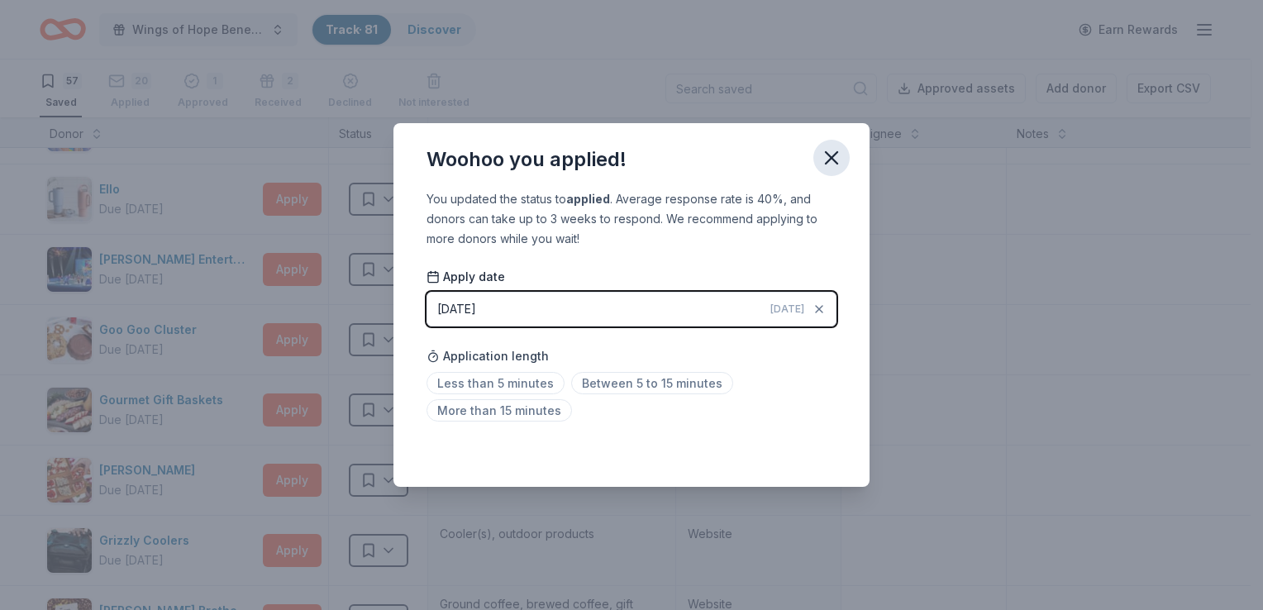
click at [829, 154] on icon "button" at bounding box center [831, 157] width 23 height 23
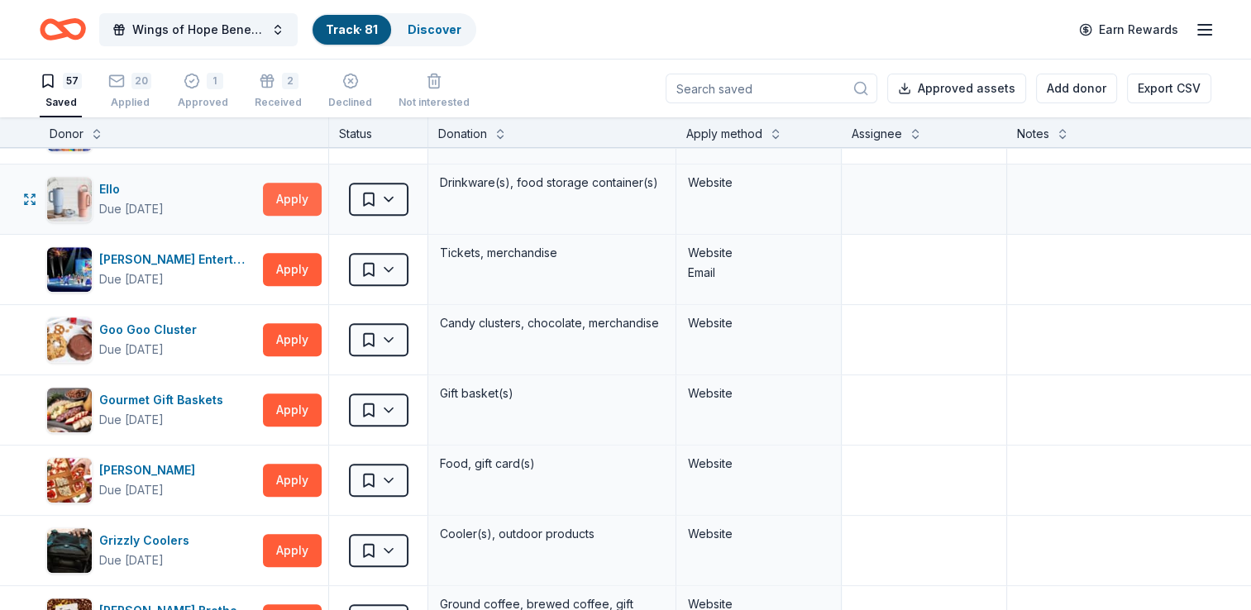
click at [302, 185] on button "Apply" at bounding box center [292, 199] width 59 height 33
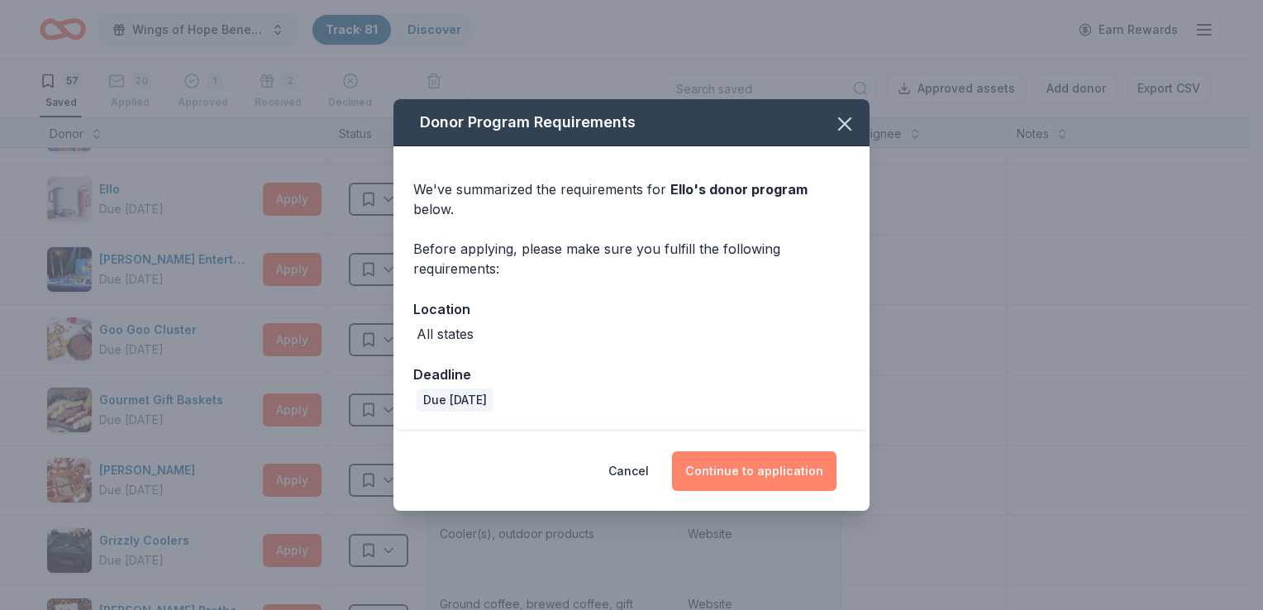
click at [749, 461] on button "Continue to application" at bounding box center [754, 471] width 165 height 40
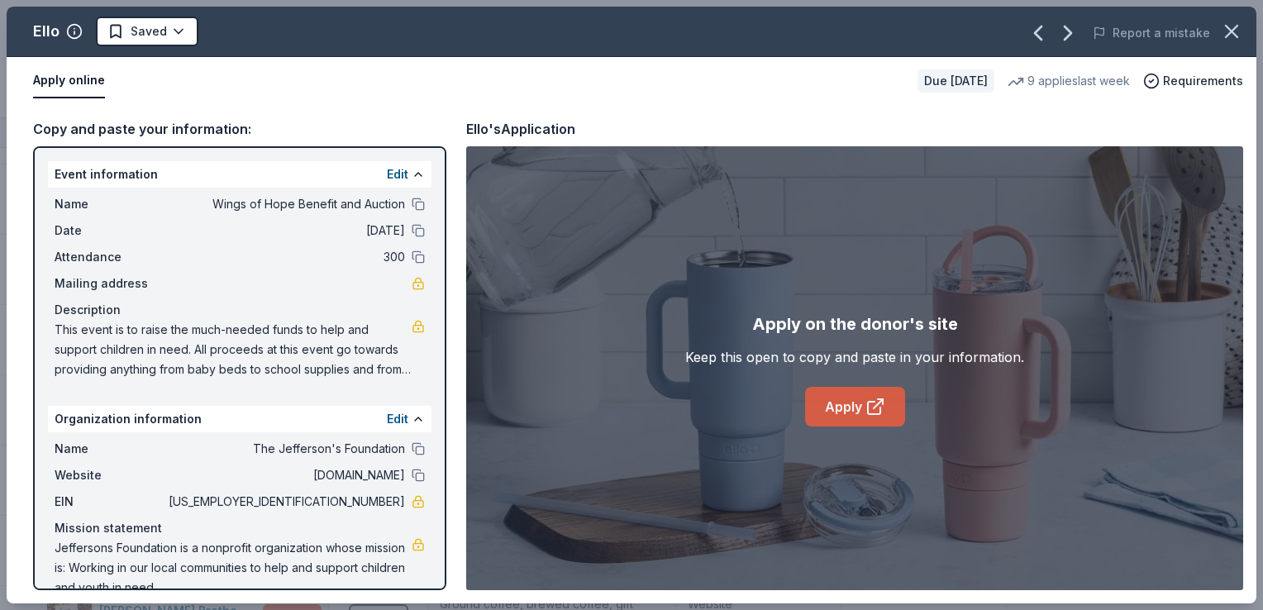
click at [853, 399] on link "Apply" at bounding box center [855, 407] width 100 height 40
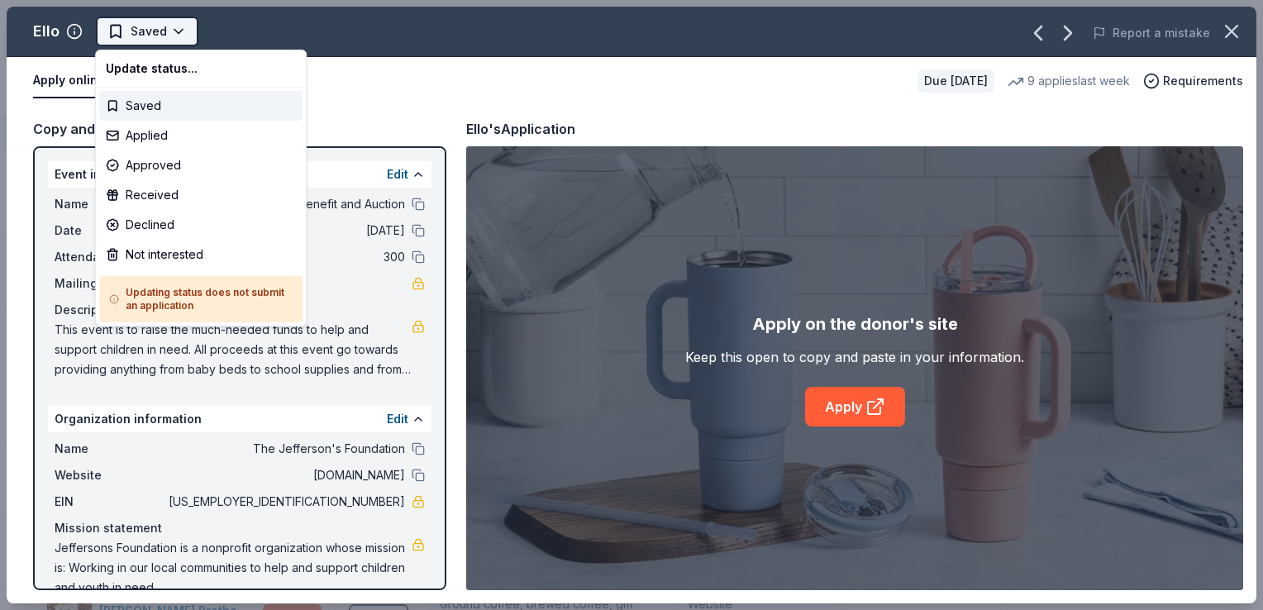
click at [179, 30] on html "Wings of Hope Benefit and Auction Track · 81 Discover Earn Rewards 57 Saved 20 …" at bounding box center [631, 305] width 1263 height 610
click at [155, 138] on div "Applied" at bounding box center [200, 136] width 203 height 30
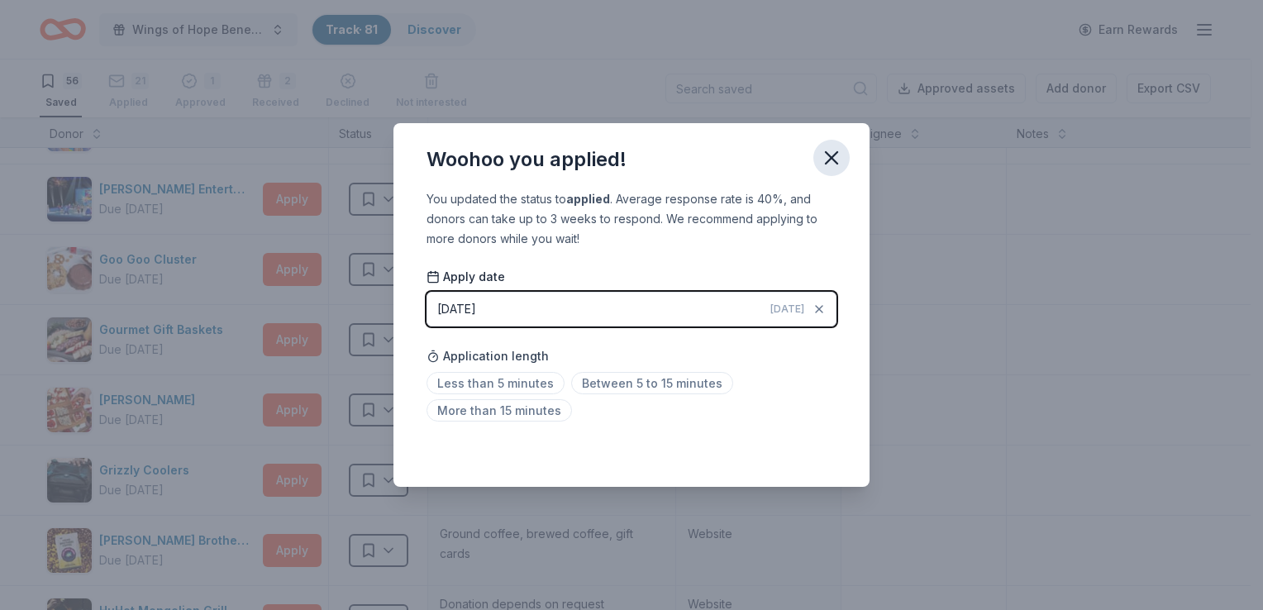
click at [832, 158] on icon "button" at bounding box center [832, 158] width 12 height 12
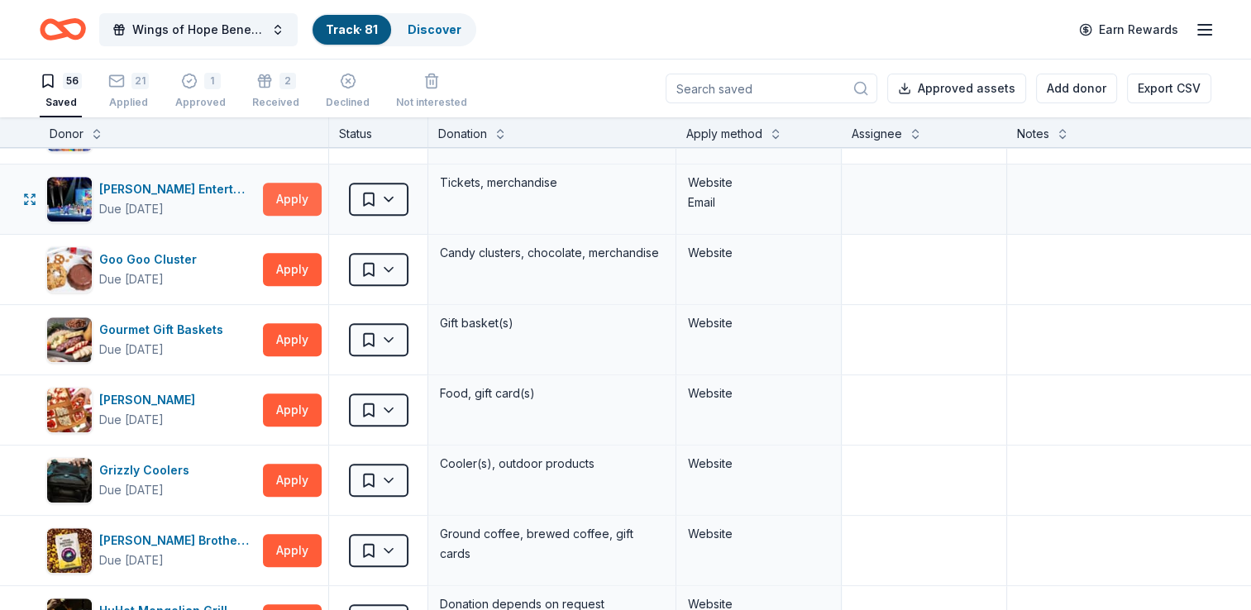
click at [293, 202] on button "Apply" at bounding box center [292, 199] width 59 height 33
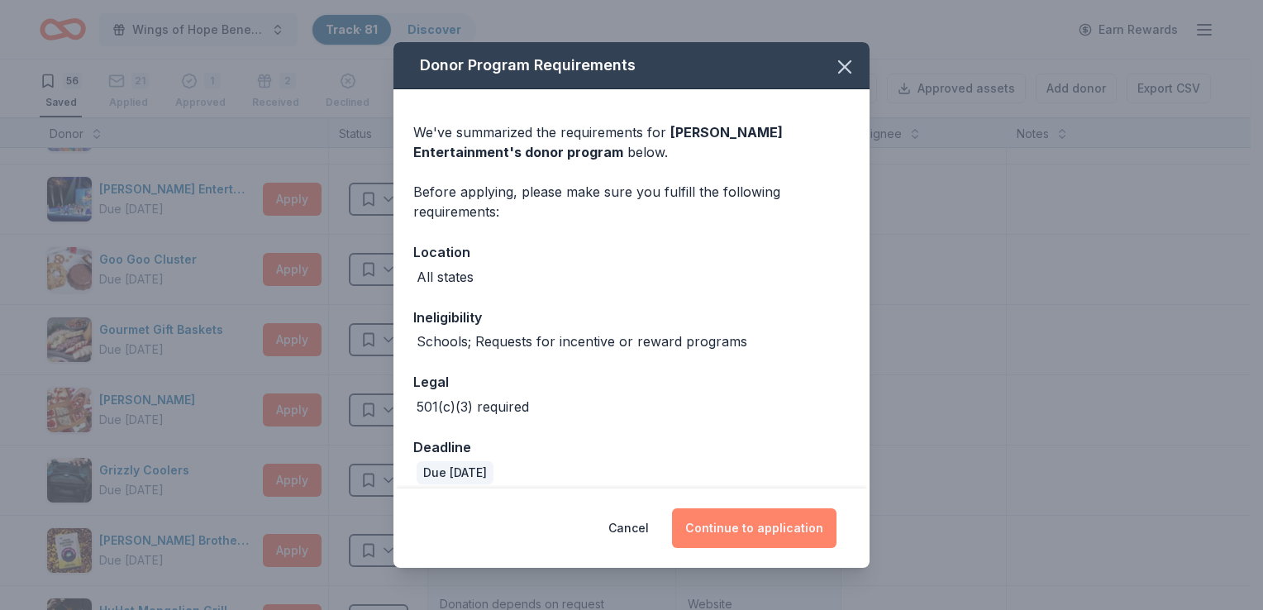
click at [733, 522] on button "Continue to application" at bounding box center [754, 528] width 165 height 40
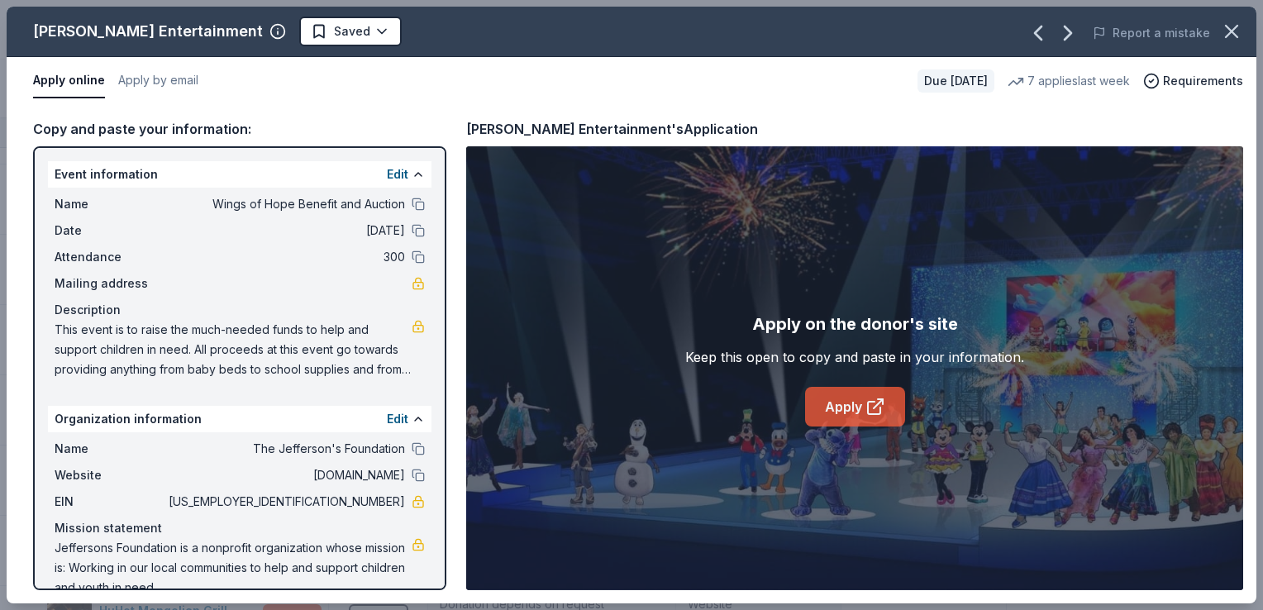
click at [851, 412] on link "Apply" at bounding box center [855, 407] width 100 height 40
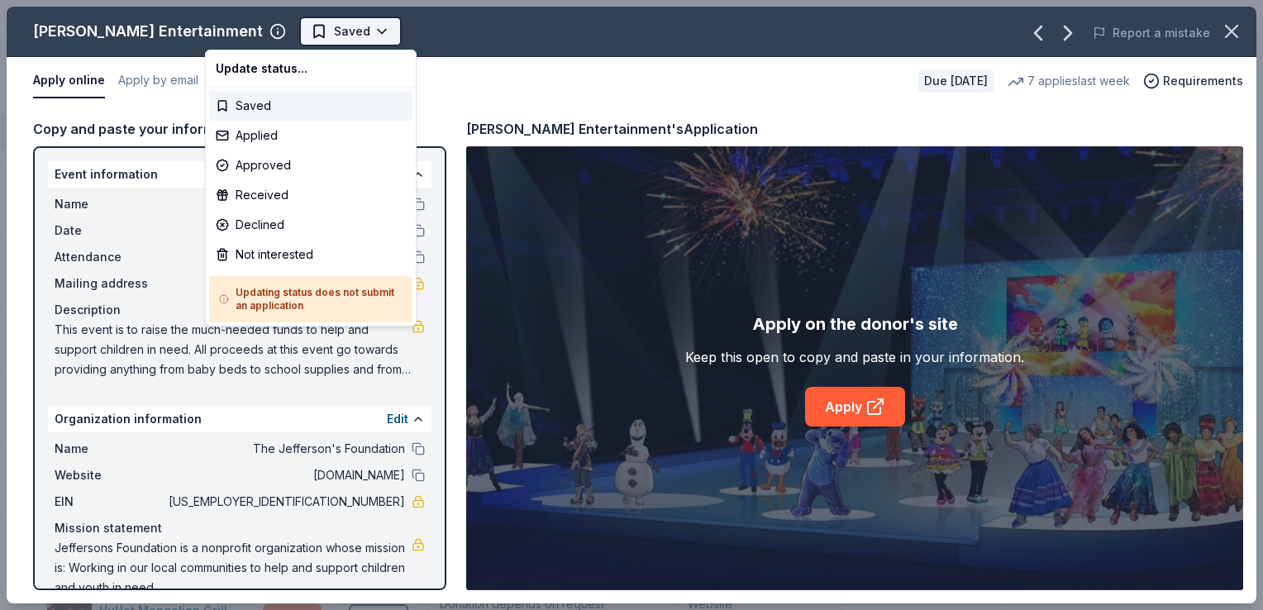
click at [288, 21] on html "Wings of Hope Benefit and Auction Track · 81 Discover Earn Rewards 56 Saved 21 …" at bounding box center [631, 305] width 1263 height 610
click at [262, 131] on div "Applied" at bounding box center [310, 136] width 203 height 30
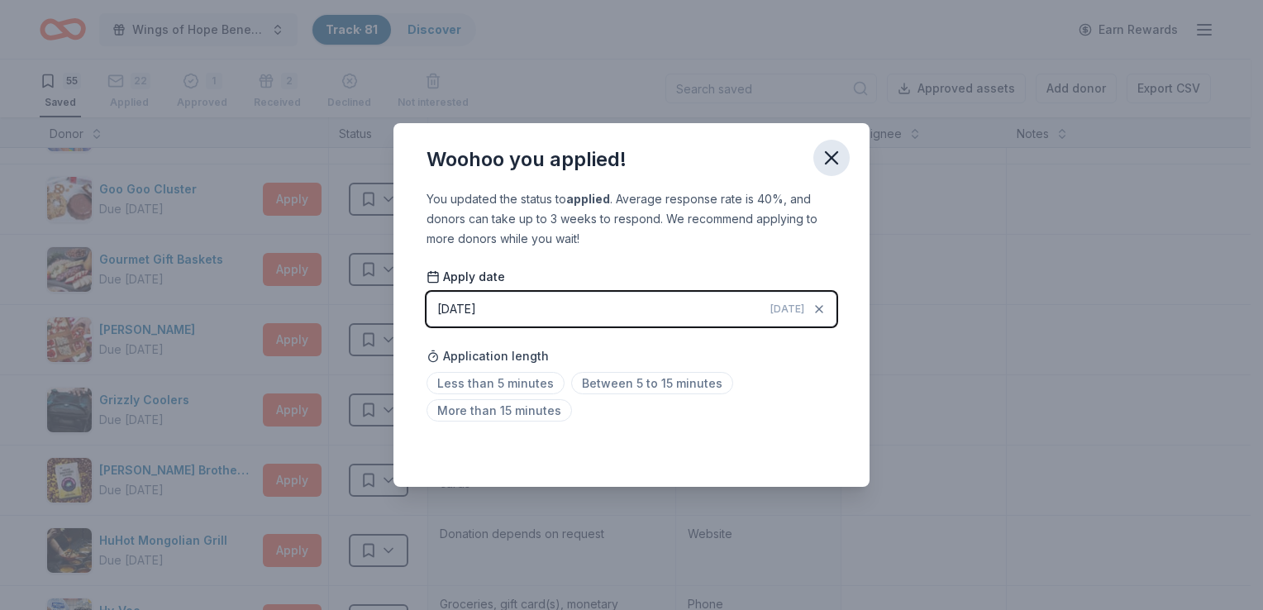
click at [827, 154] on icon "button" at bounding box center [832, 158] width 12 height 12
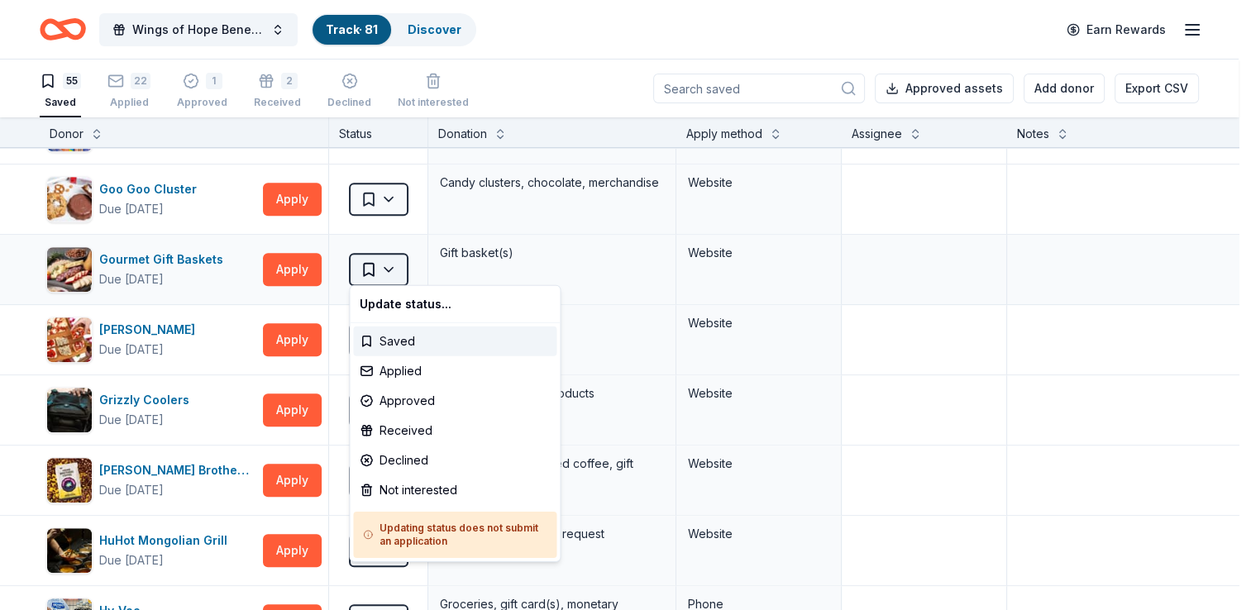
click at [386, 260] on html "Wings of Hope Benefit and Auction Track · 81 Discover Earn Rewards 55 Saved 22 …" at bounding box center [625, 305] width 1251 height 610
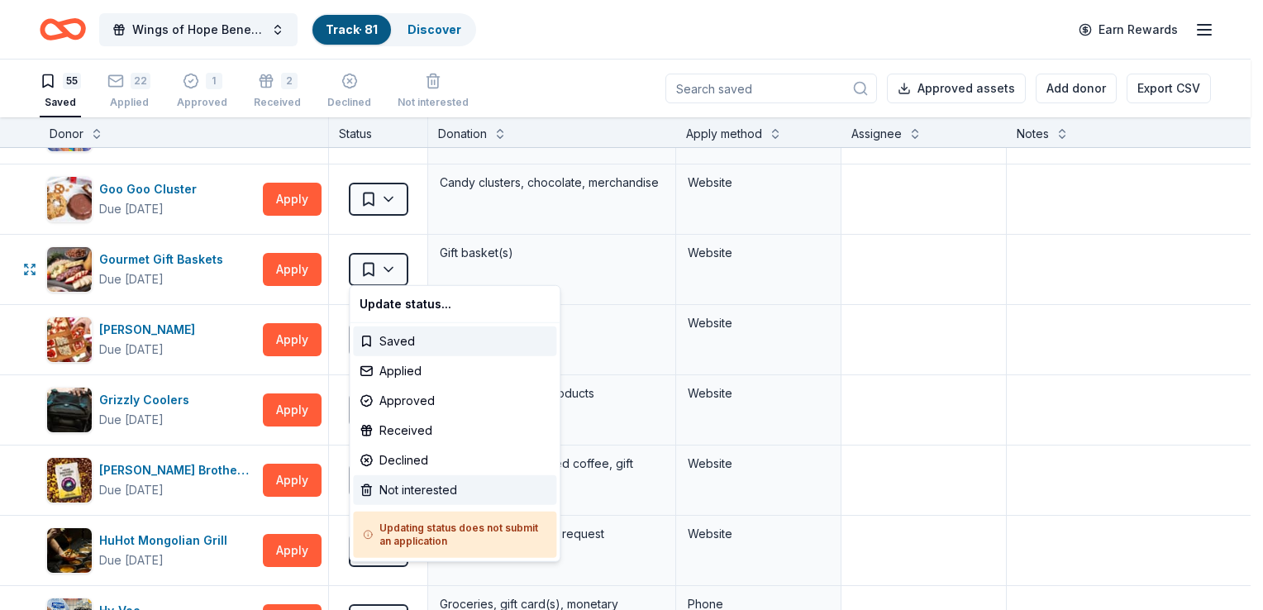
click at [383, 496] on div "Not interested" at bounding box center [454, 490] width 203 height 30
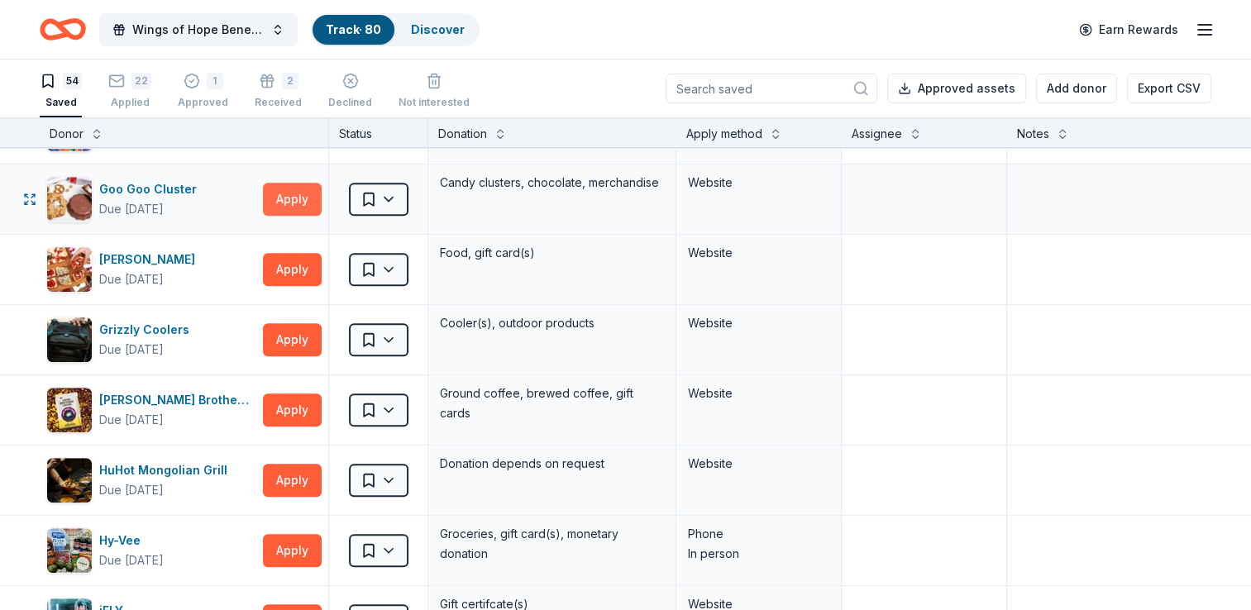
click at [297, 187] on button "Apply" at bounding box center [292, 199] width 59 height 33
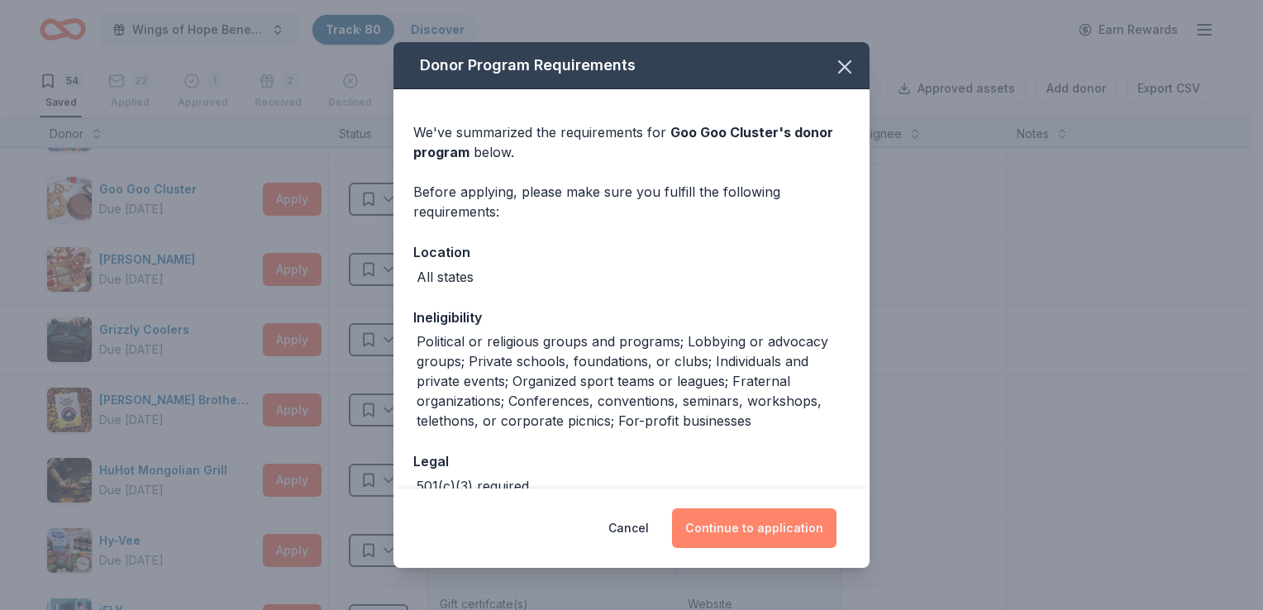
click at [762, 521] on button "Continue to application" at bounding box center [754, 528] width 165 height 40
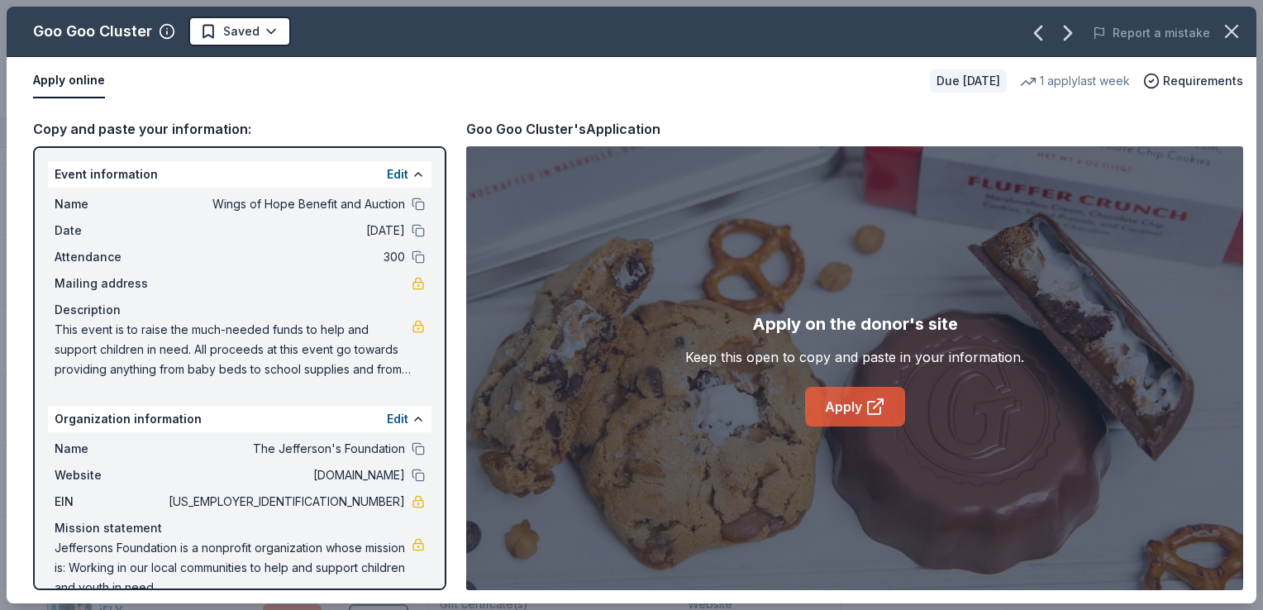
click at [857, 402] on link "Apply" at bounding box center [855, 407] width 100 height 40
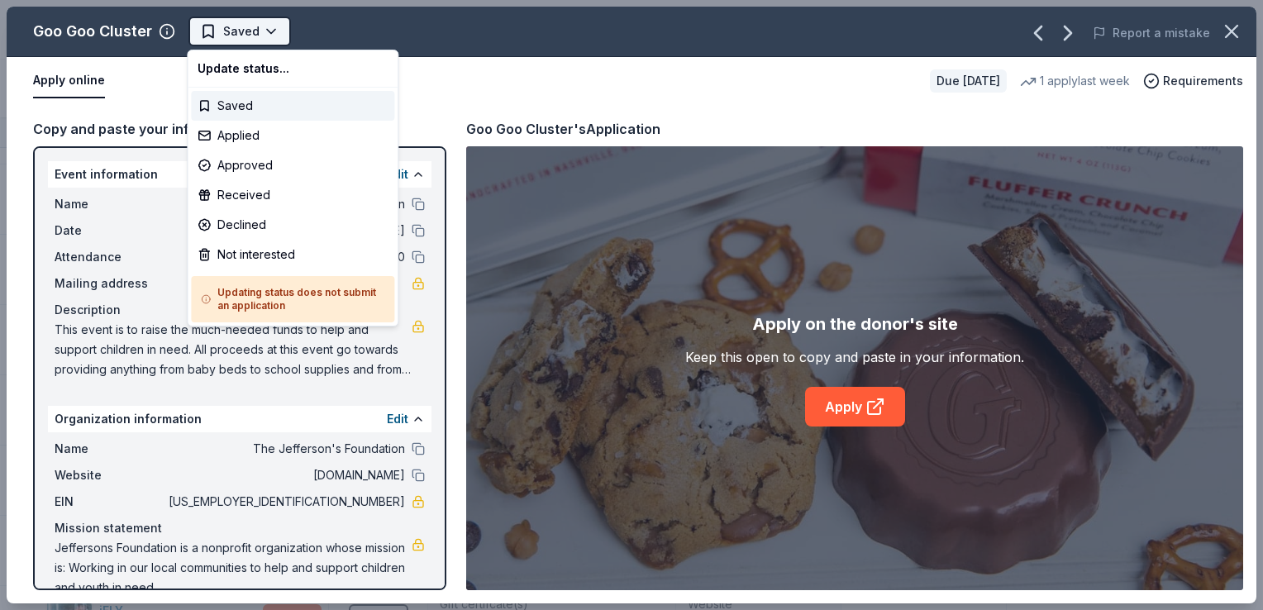
click at [269, 29] on html "Wings of Hope Benefit and Auction Track · 80 Discover Earn Rewards 54 Saved 22 …" at bounding box center [631, 305] width 1263 height 610
click at [242, 139] on div "Applied" at bounding box center [292, 136] width 203 height 30
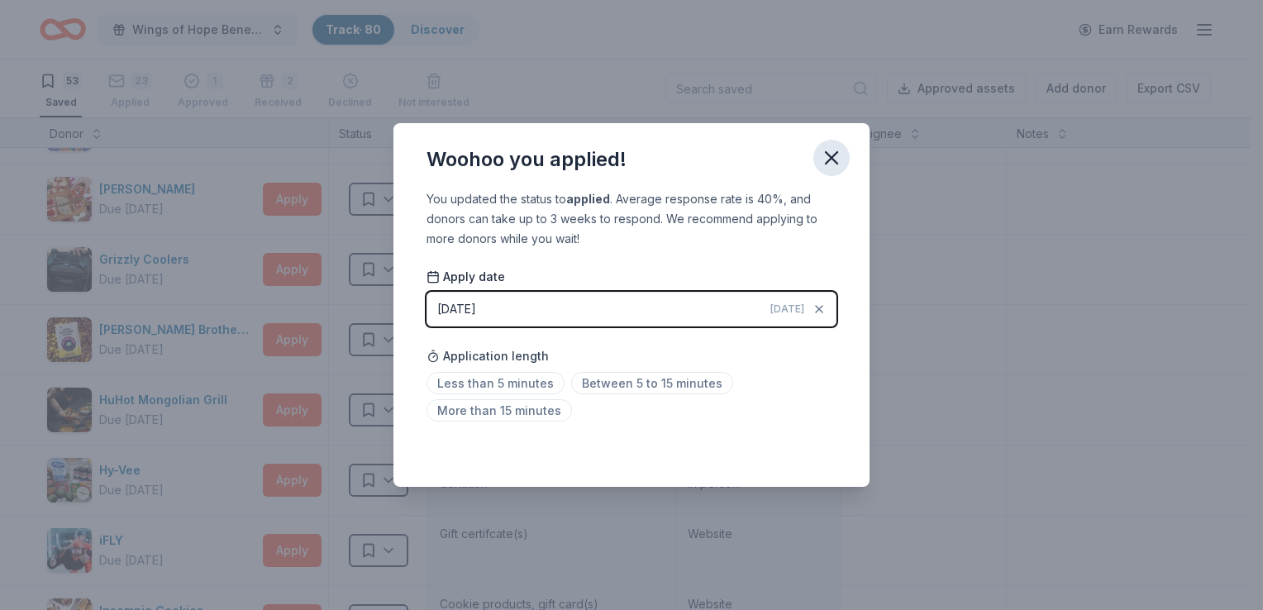
click at [823, 157] on icon "button" at bounding box center [831, 157] width 23 height 23
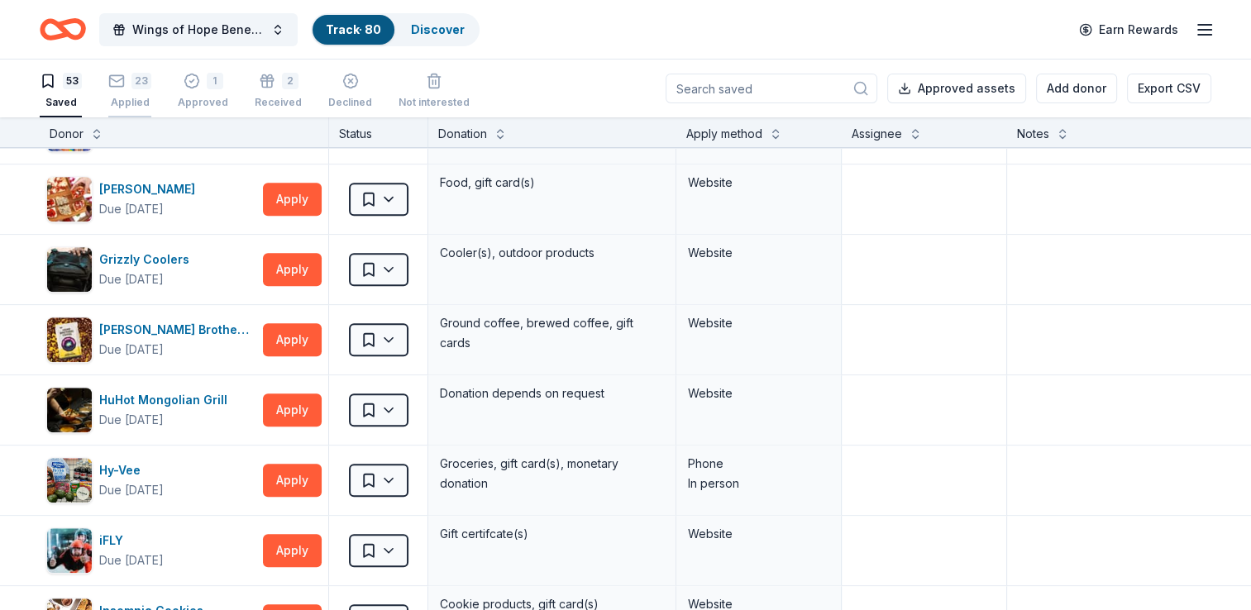
click at [142, 86] on div "23" at bounding box center [141, 81] width 20 height 17
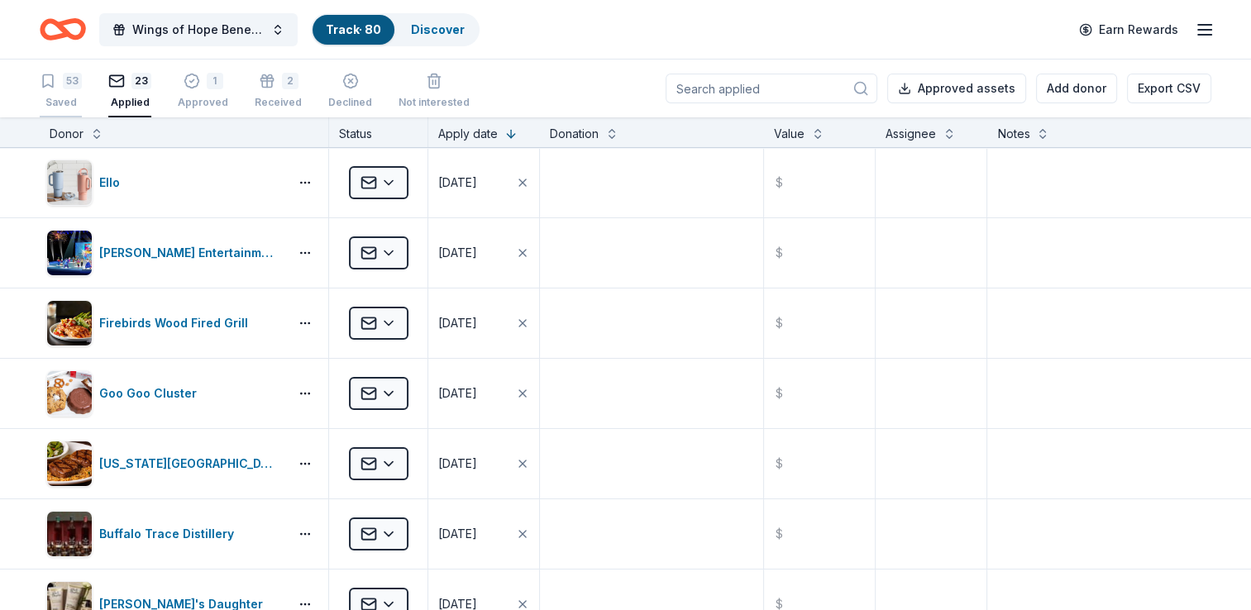
click at [62, 88] on div "53" at bounding box center [61, 81] width 42 height 17
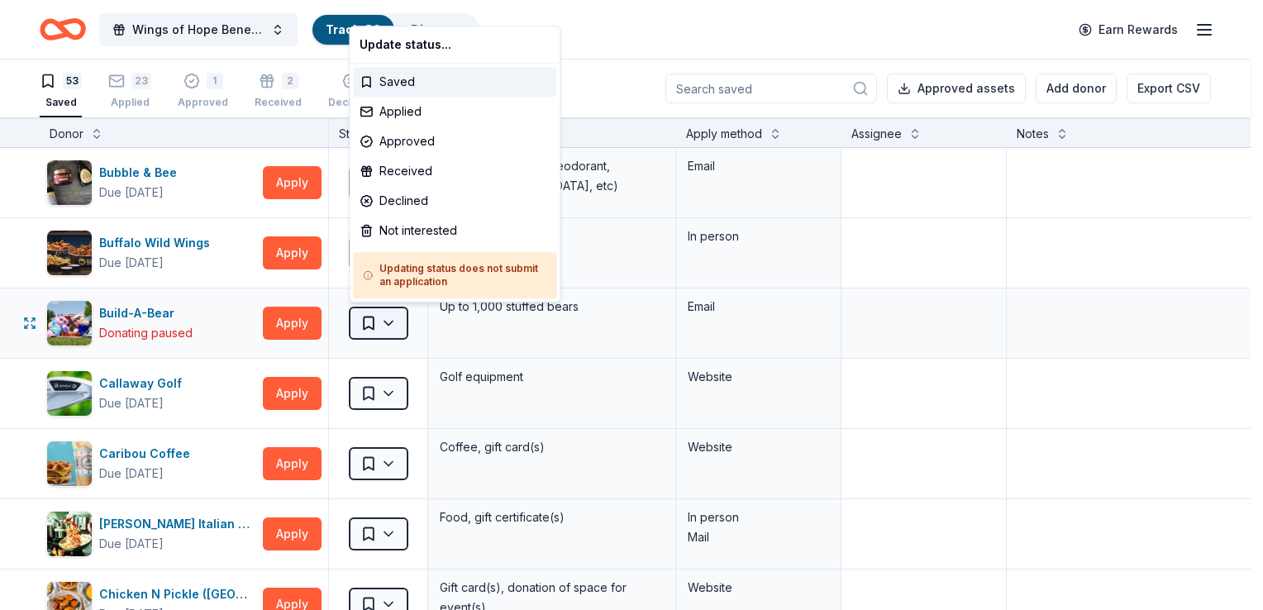
click at [393, 314] on html "Wings of Hope Benefit and Auction Track · 80 Discover Earn Rewards 53 Saved 23 …" at bounding box center [631, 305] width 1263 height 610
click at [408, 228] on div "Not interested" at bounding box center [454, 231] width 203 height 30
